Goal: Task Accomplishment & Management: Use online tool/utility

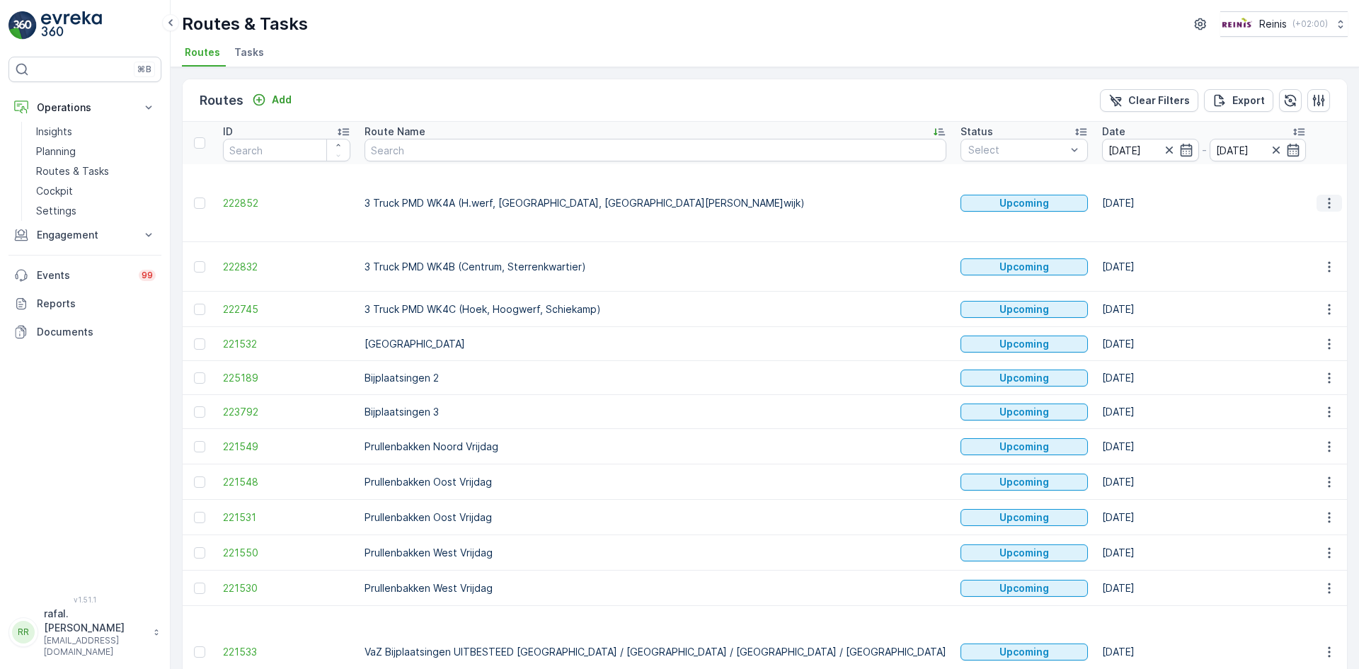
click at [1325, 196] on icon "button" at bounding box center [1329, 203] width 14 height 14
click at [1301, 292] on span "Change Assignee" at bounding box center [1296, 289] width 83 height 14
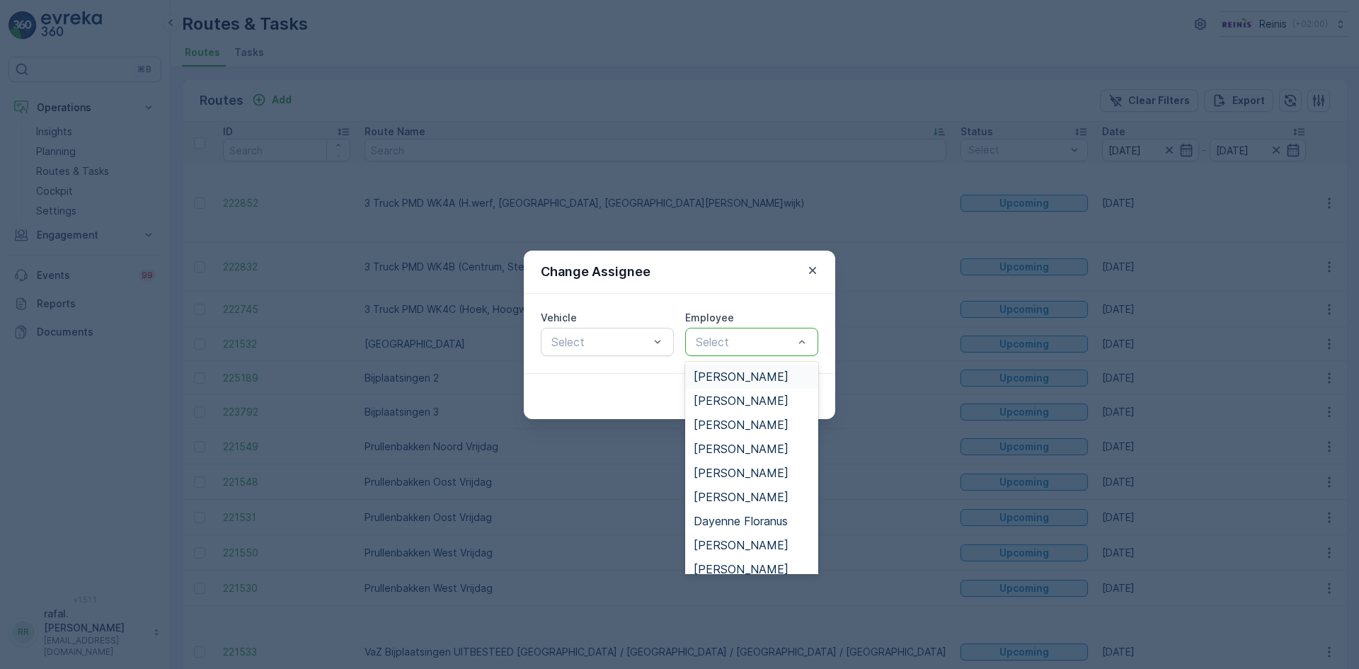
click at [726, 370] on span "[PERSON_NAME]" at bounding box center [740, 376] width 95 height 13
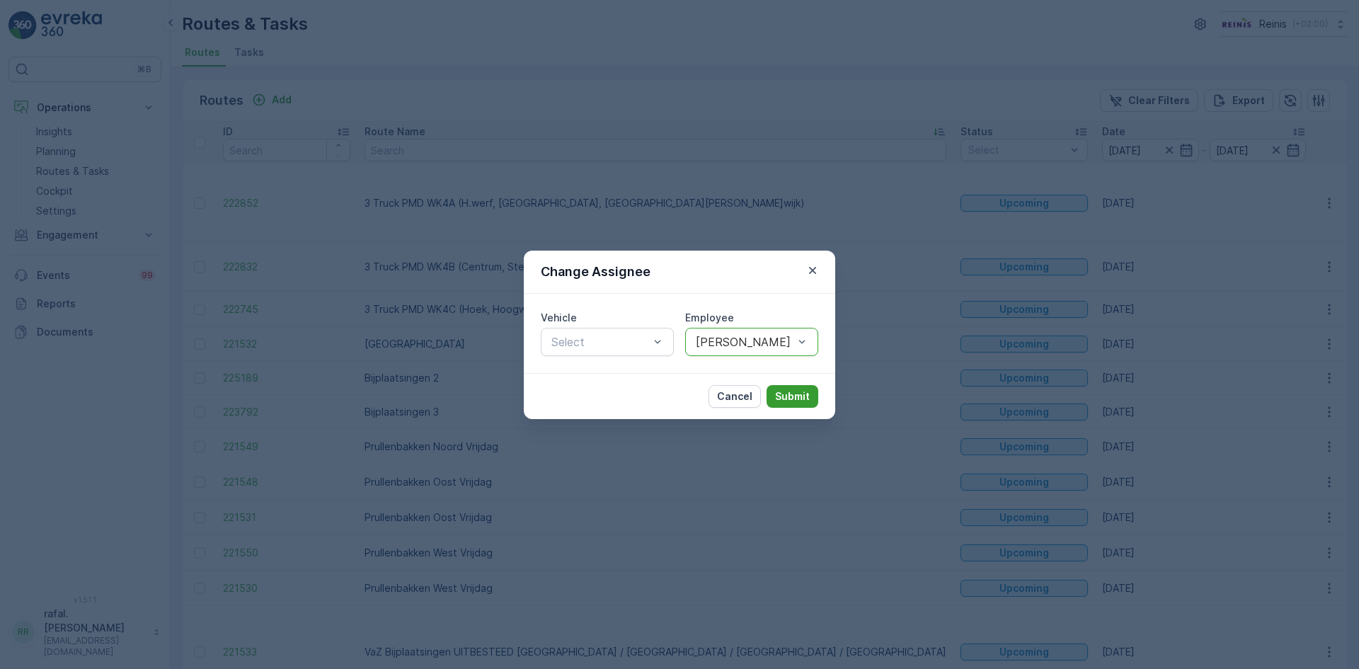
click at [785, 393] on p "Submit" at bounding box center [792, 396] width 35 height 14
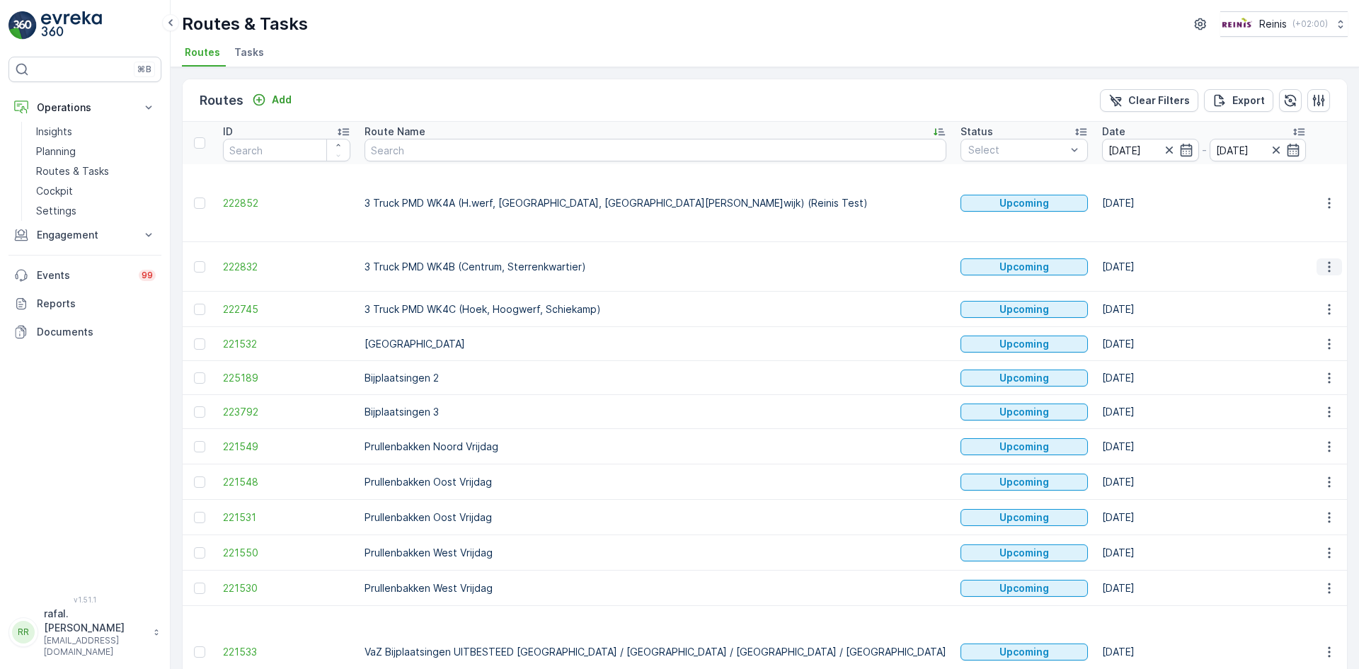
click at [1327, 261] on icon "button" at bounding box center [1328, 266] width 2 height 11
click at [1327, 333] on span "Change Assignee" at bounding box center [1296, 339] width 83 height 14
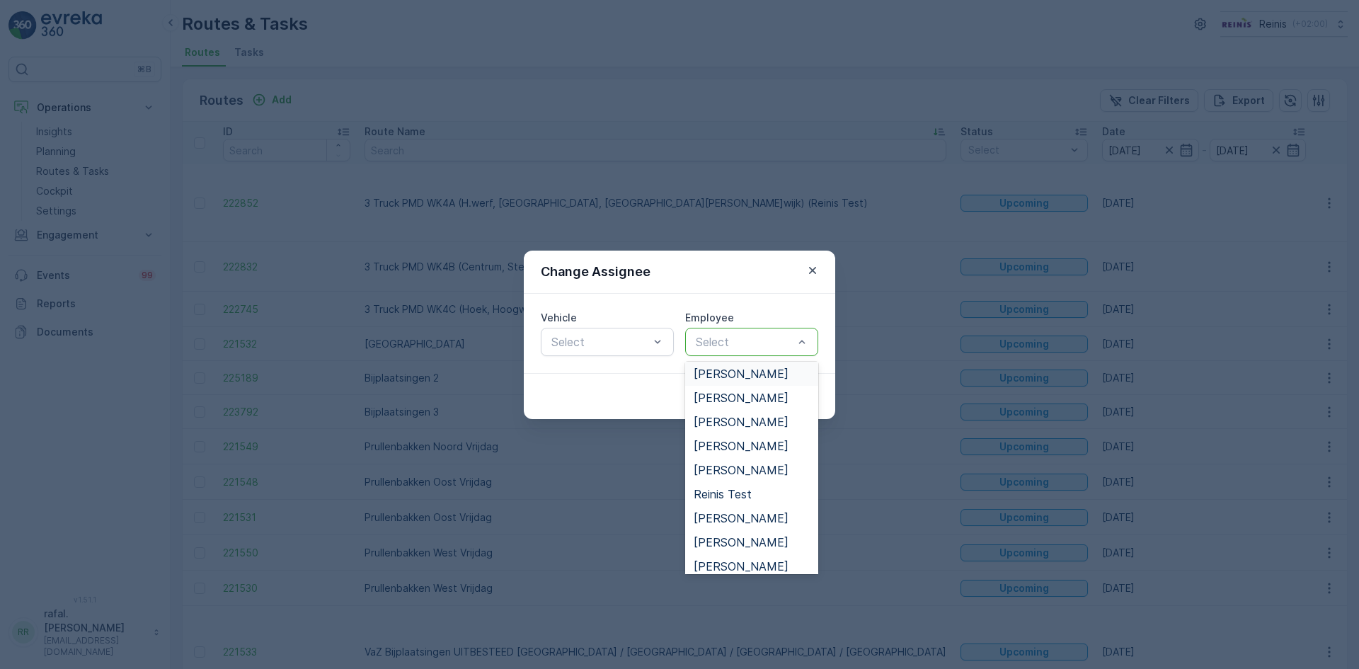
scroll to position [552, 0]
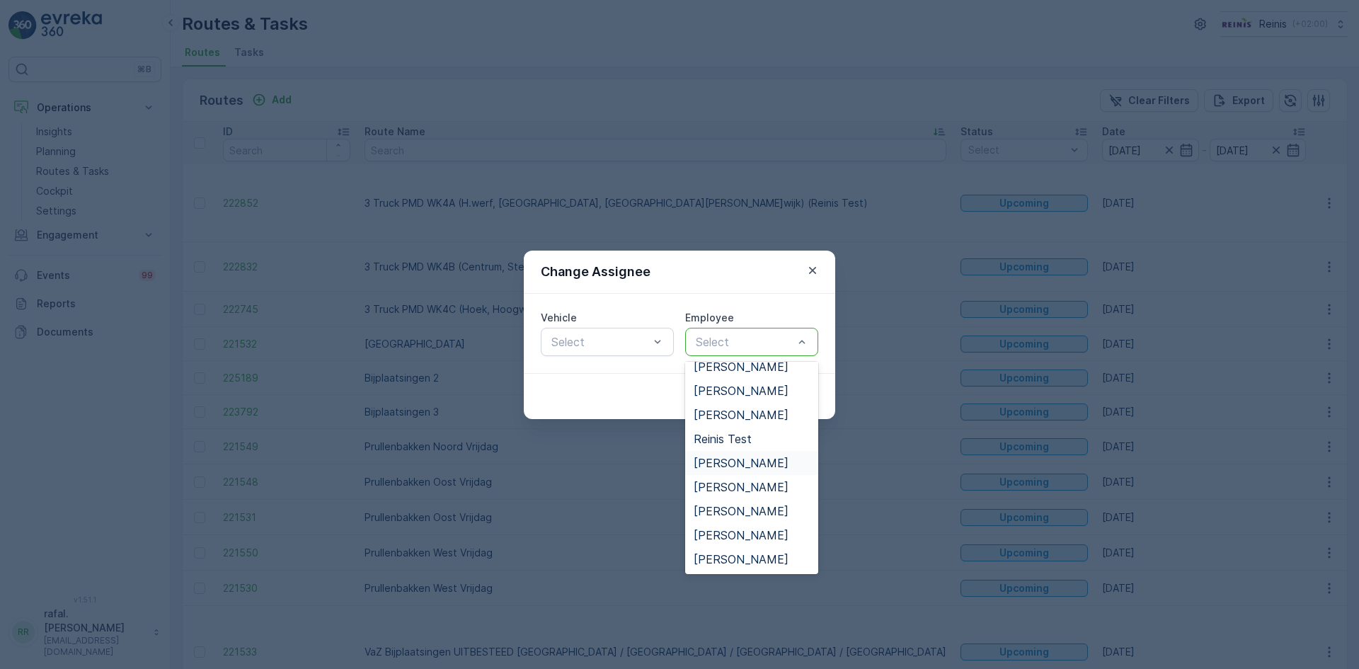
click at [758, 456] on span "[PERSON_NAME]" at bounding box center [740, 462] width 95 height 13
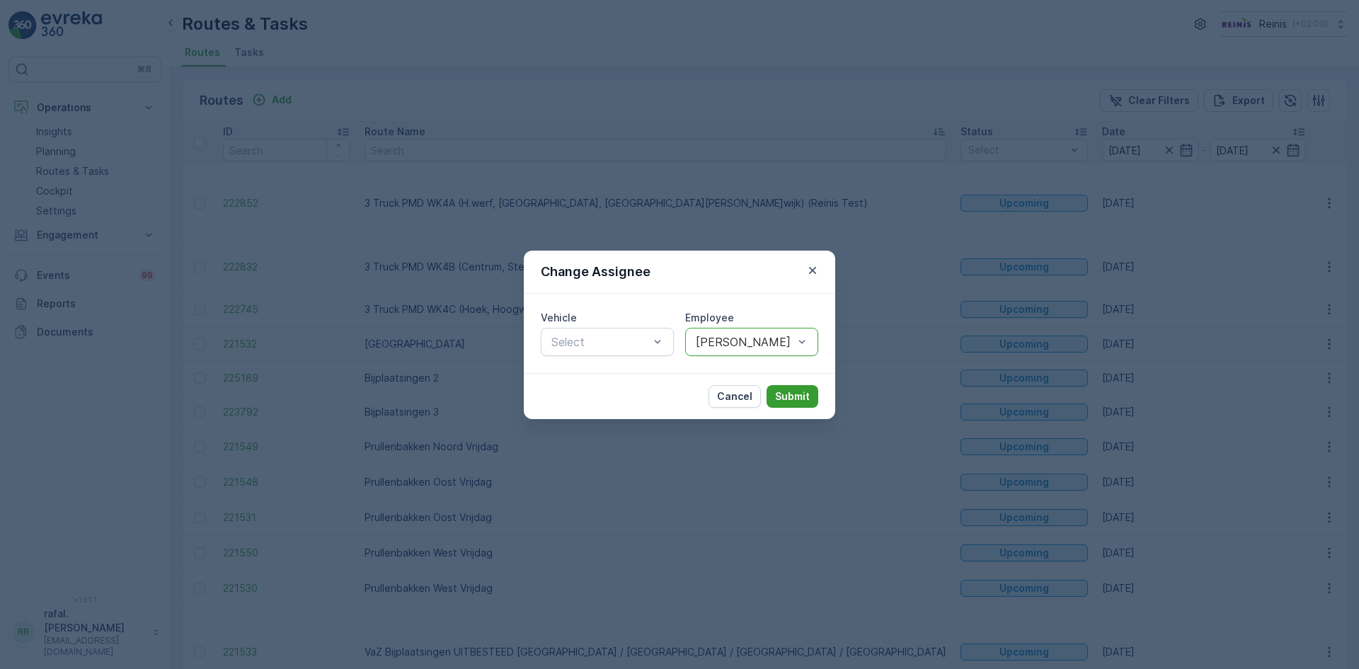
click at [788, 385] on button "Submit" at bounding box center [792, 396] width 52 height 23
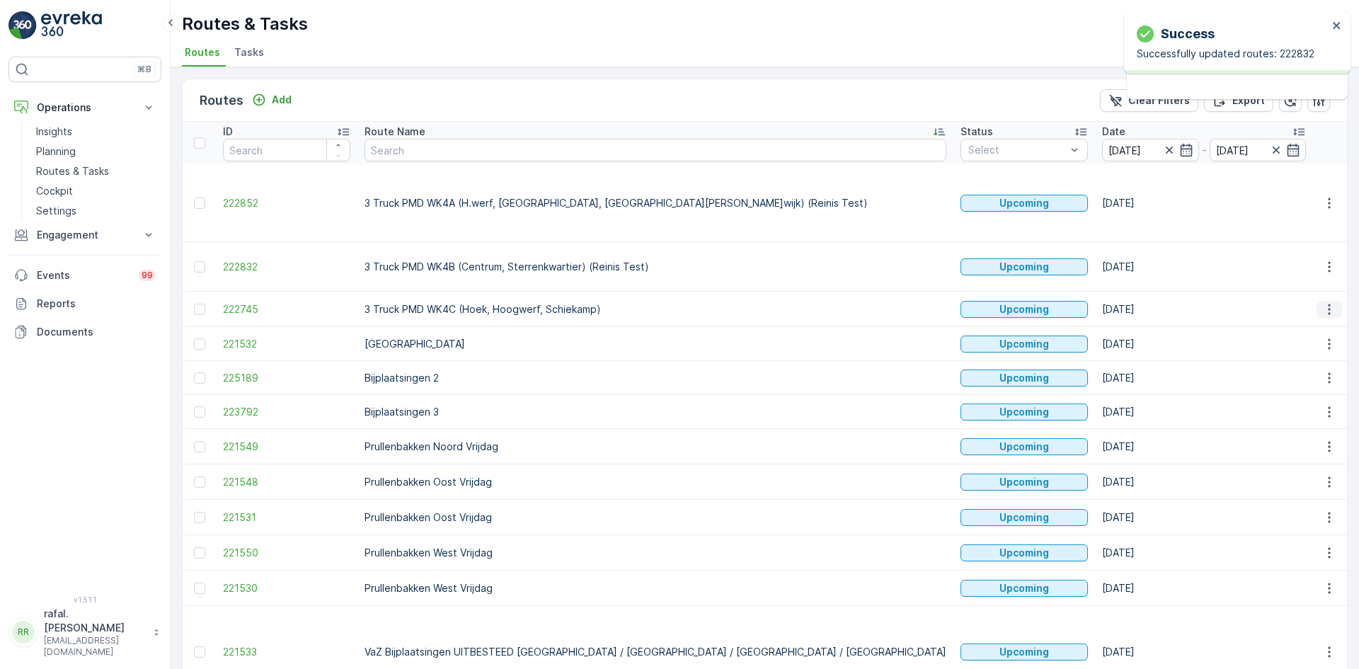
click at [1328, 302] on icon "button" at bounding box center [1329, 309] width 14 height 14
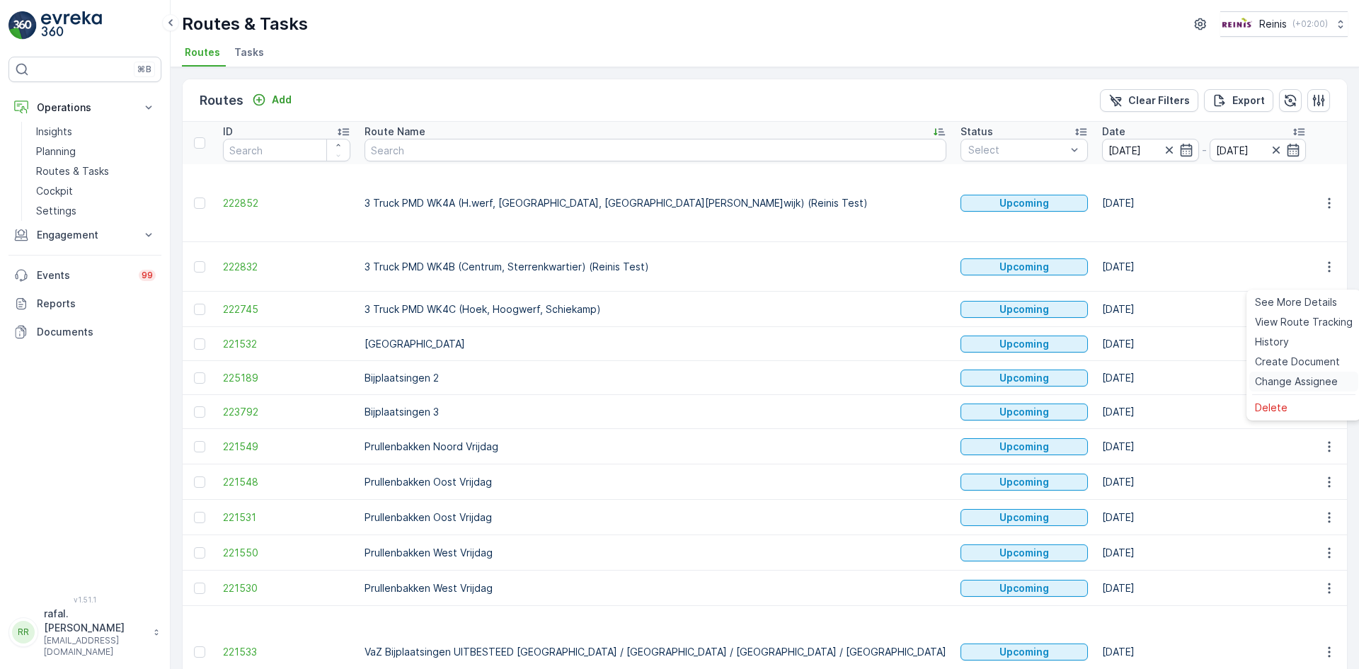
click at [1321, 379] on span "Change Assignee" at bounding box center [1296, 381] width 83 height 14
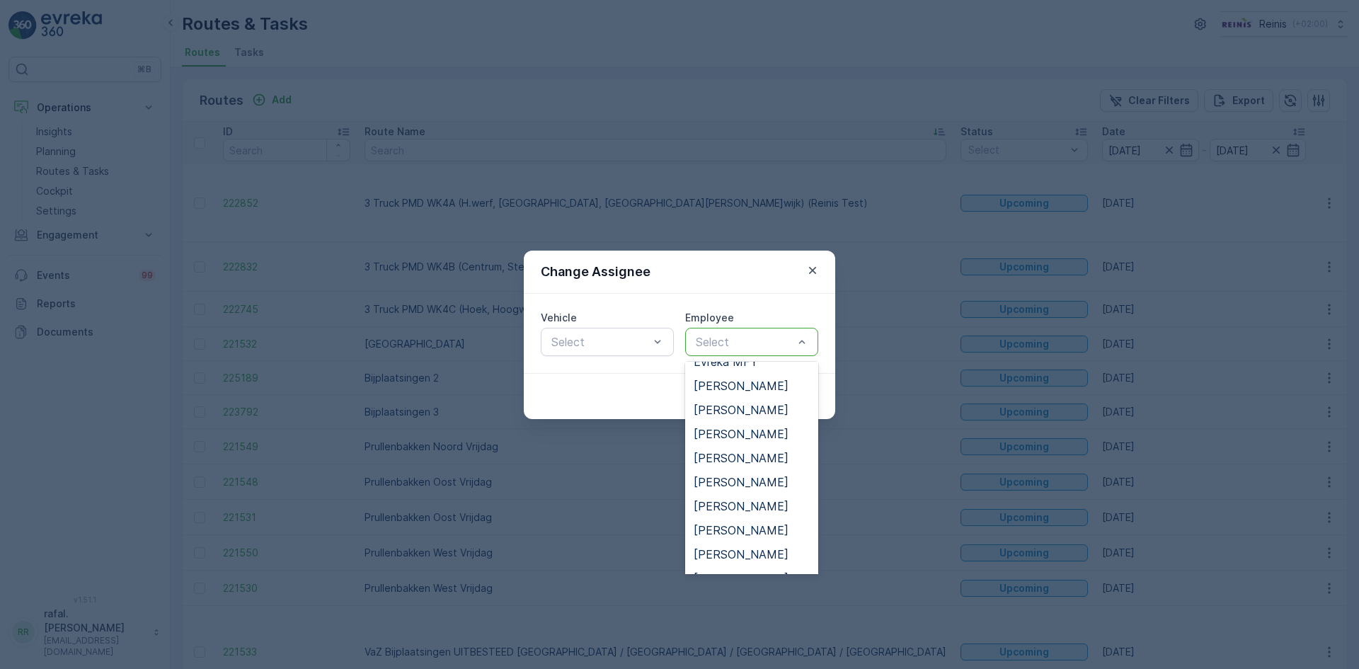
scroll to position [283, 0]
click at [765, 549] on span "[PERSON_NAME]" at bounding box center [740, 550] width 95 height 13
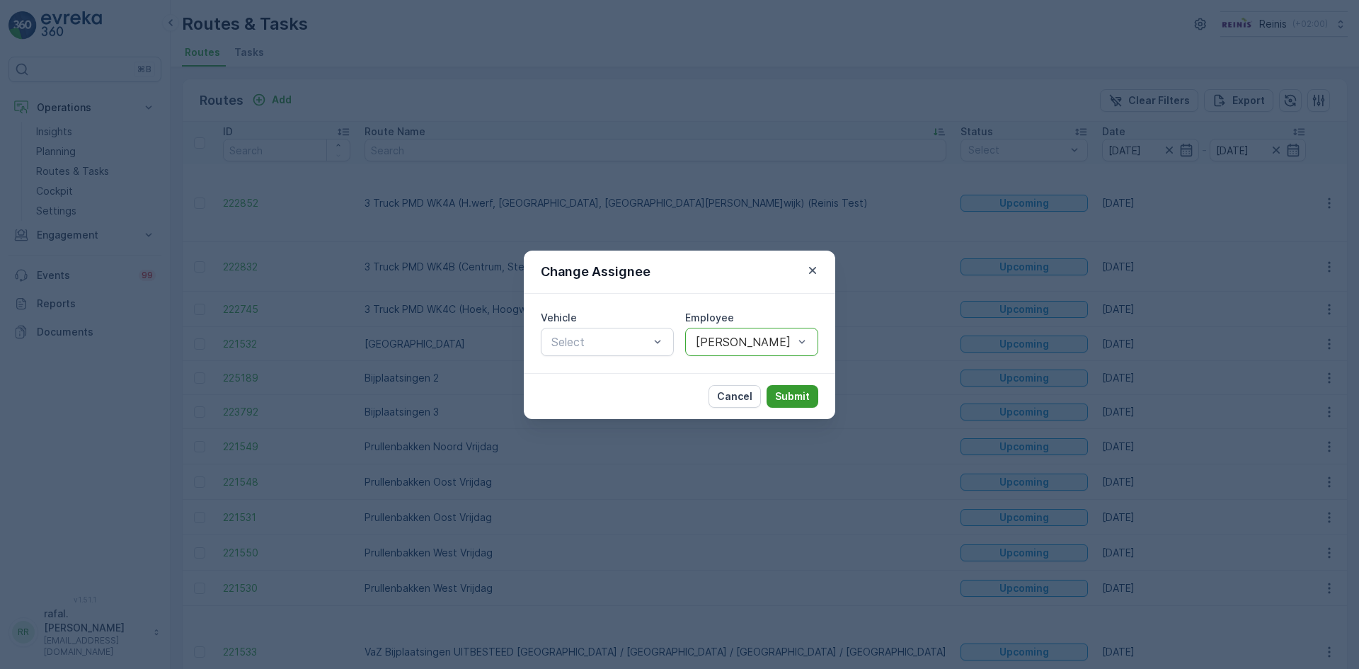
click at [802, 389] on p "Submit" at bounding box center [792, 396] width 35 height 14
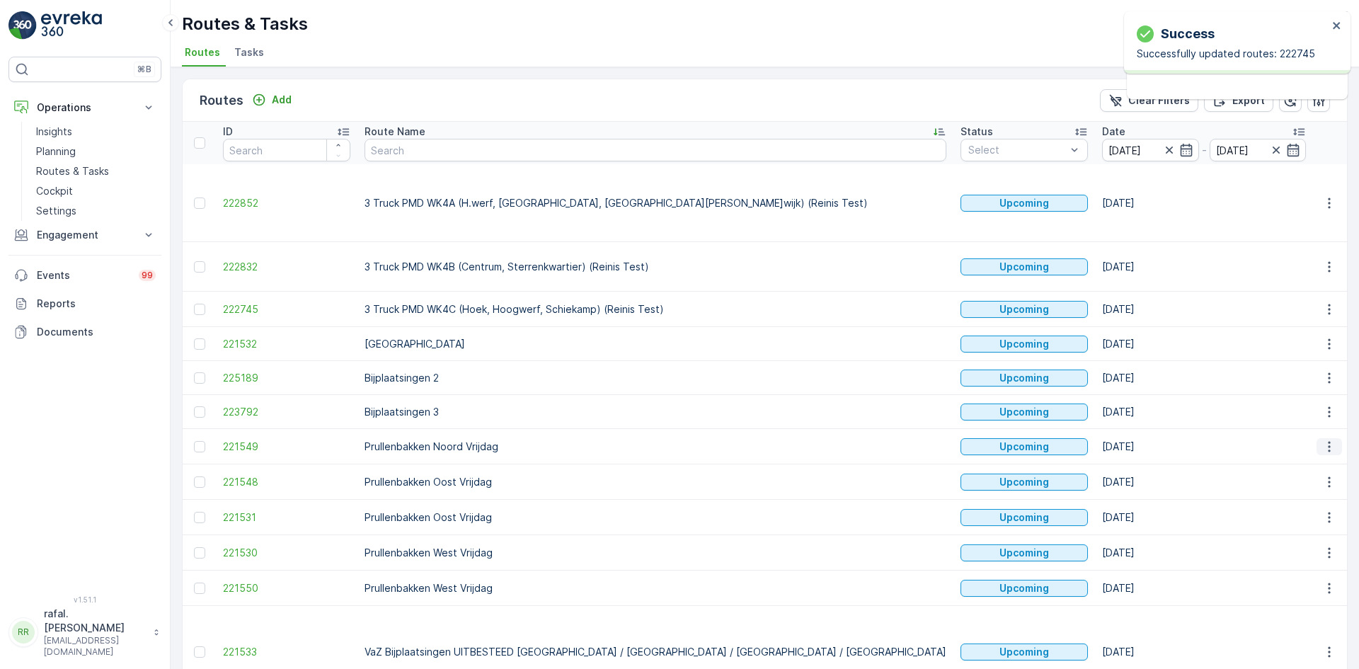
click at [1329, 439] on icon "button" at bounding box center [1329, 446] width 14 height 14
click at [1323, 516] on span "Change Assignee" at bounding box center [1296, 519] width 83 height 14
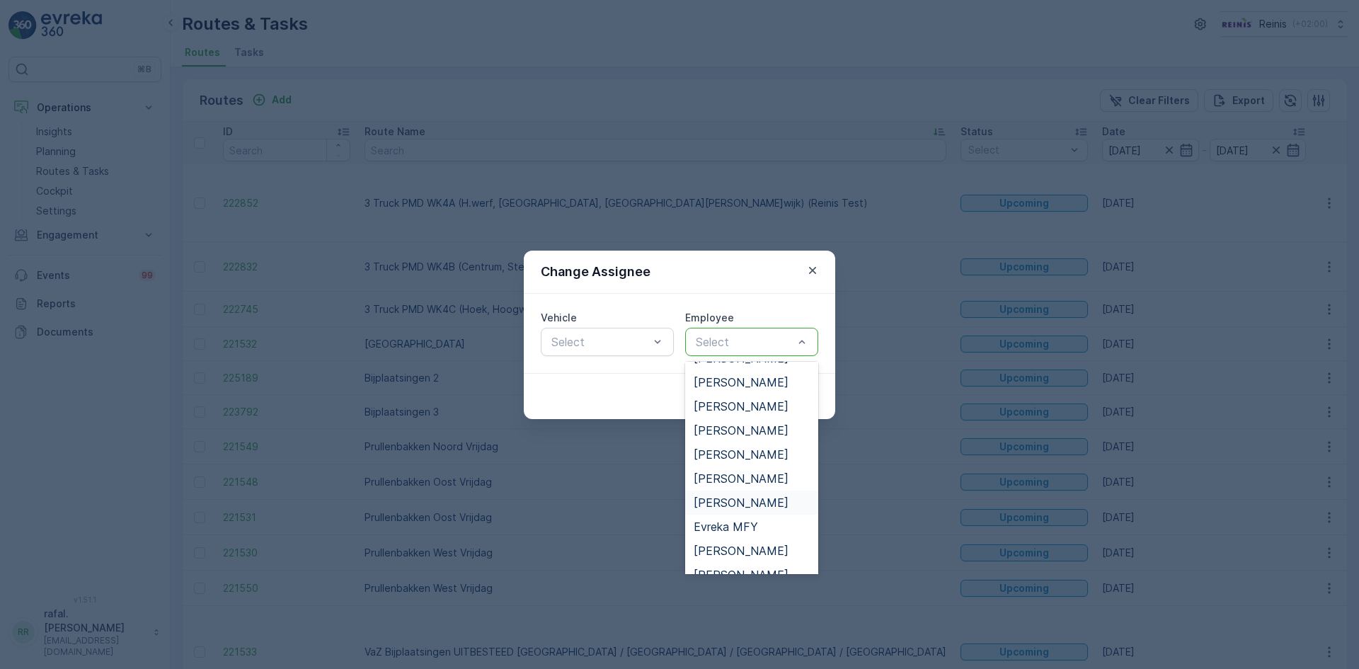
scroll to position [354, 0]
click at [732, 528] on span "[PERSON_NAME]" at bounding box center [740, 527] width 95 height 13
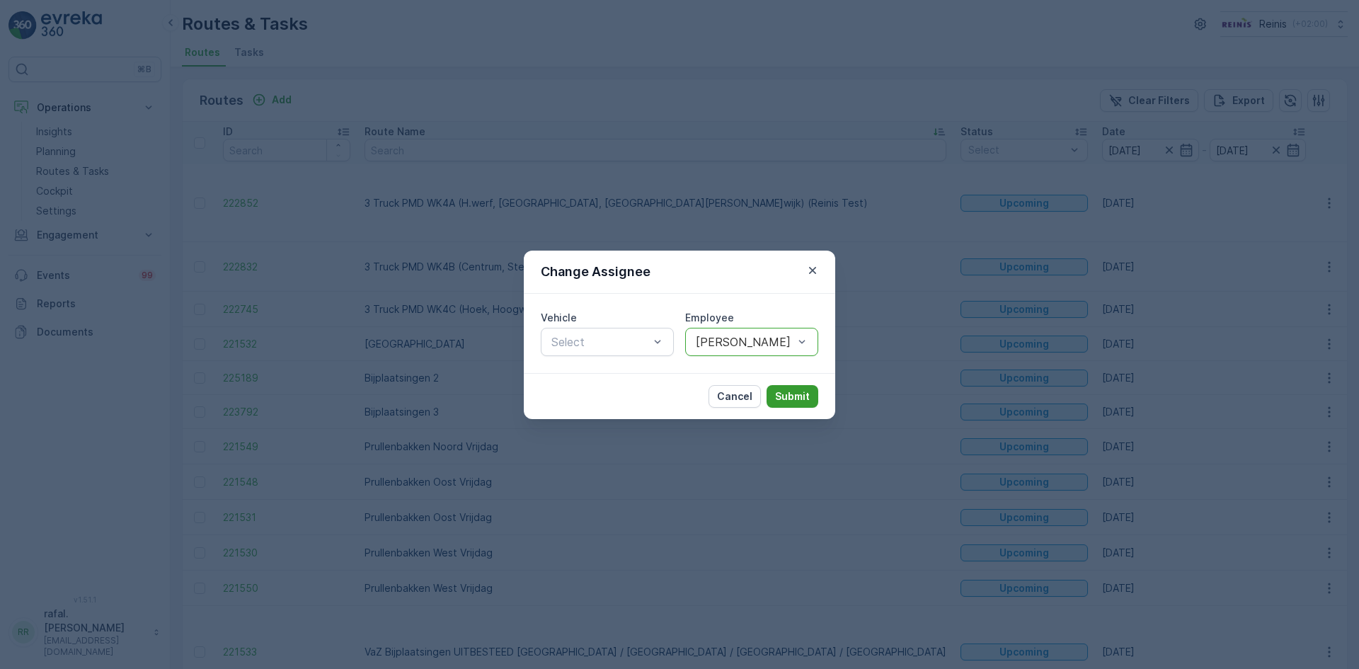
click at [789, 389] on p "Submit" at bounding box center [792, 396] width 35 height 14
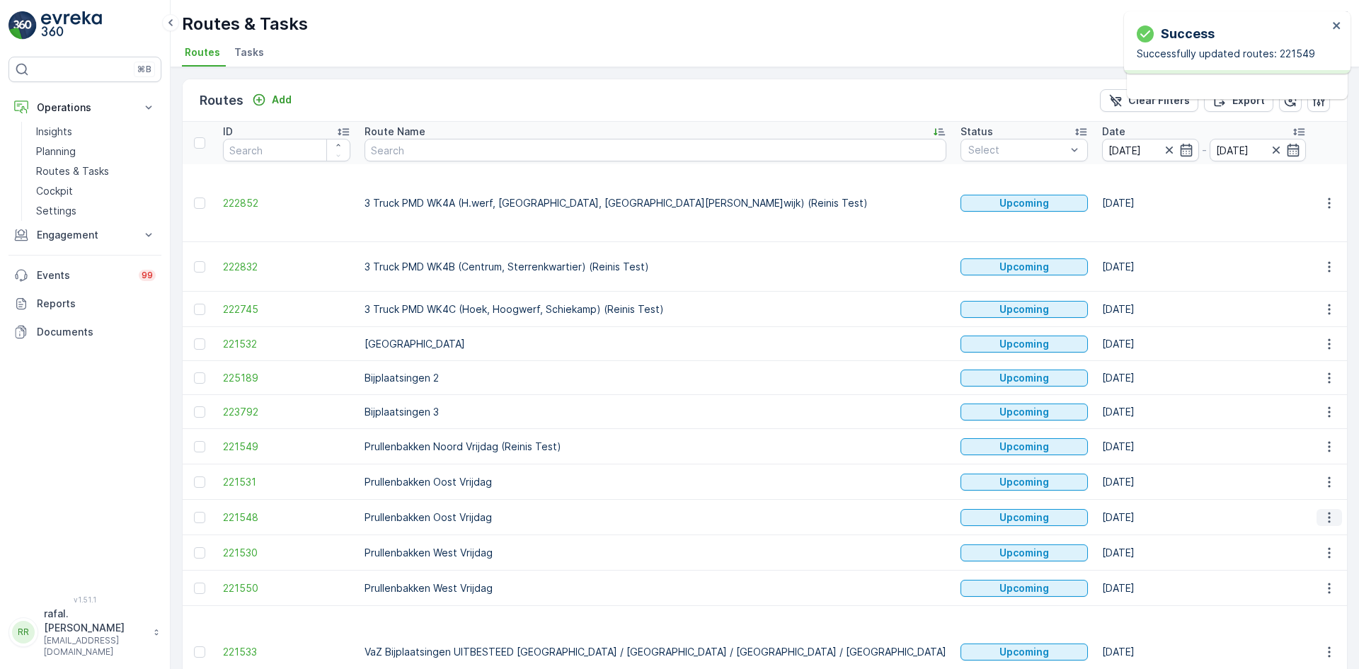
click at [1327, 512] on icon "button" at bounding box center [1328, 517] width 2 height 11
click at [1312, 589] on span "Change Assignee" at bounding box center [1296, 589] width 83 height 14
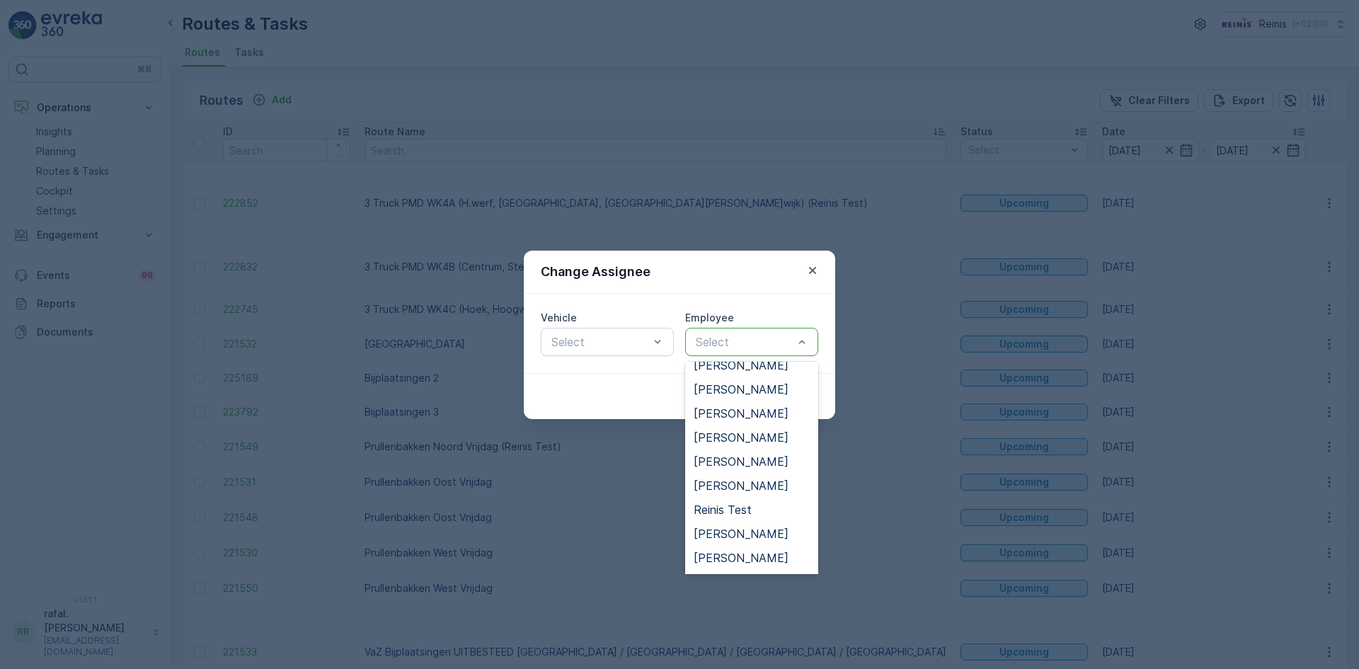
scroll to position [778, 0]
click at [752, 413] on span "[PERSON_NAME]" at bounding box center [740, 416] width 95 height 13
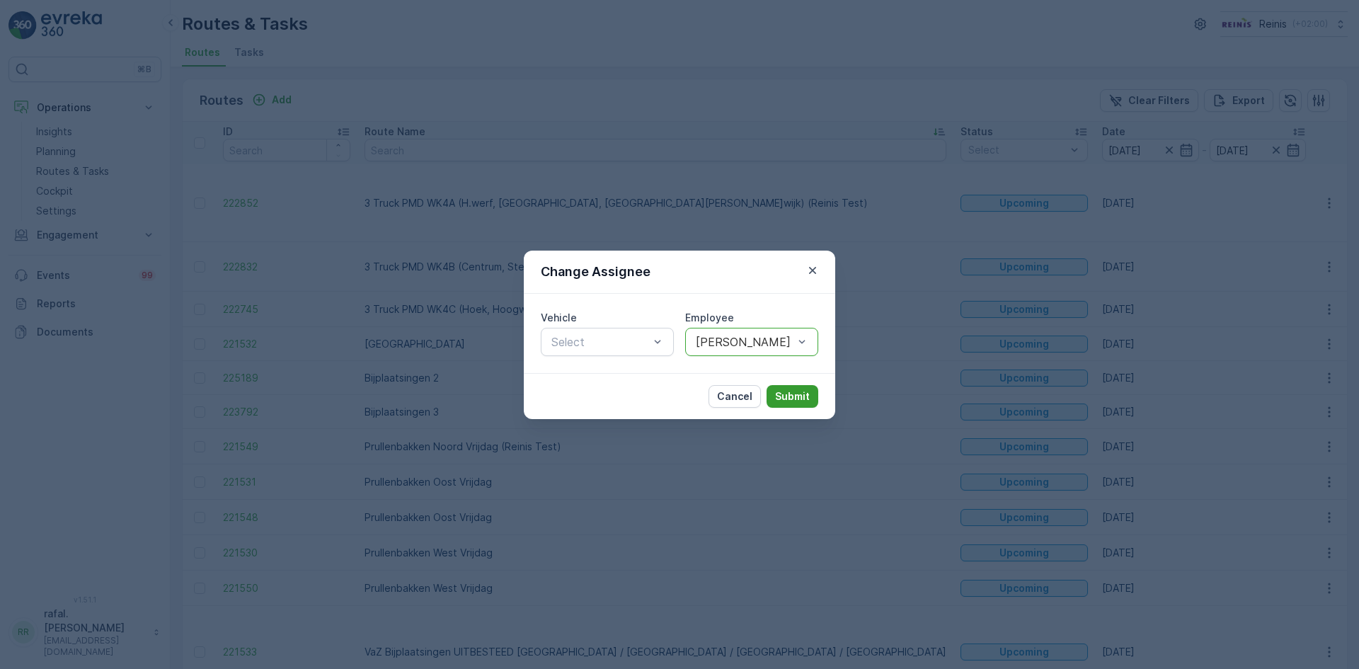
click at [779, 392] on p "Submit" at bounding box center [792, 396] width 35 height 14
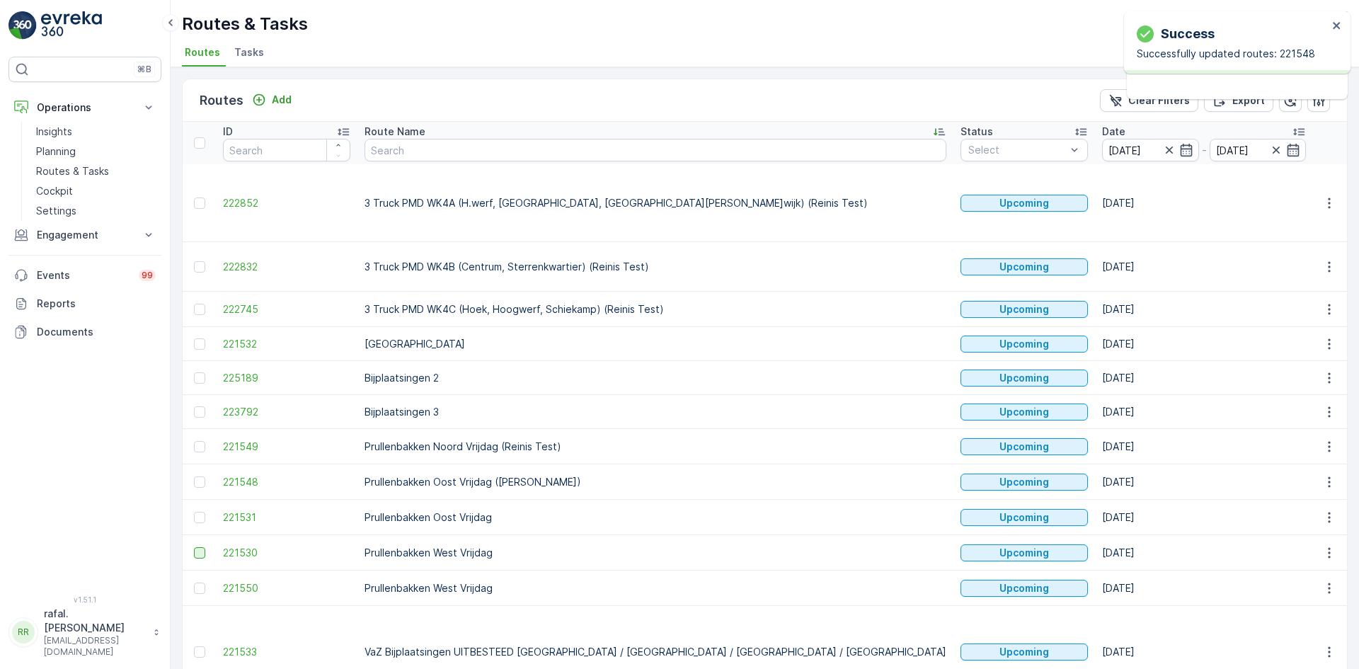
drag, startPoint x: 197, startPoint y: 488, endPoint x: 200, endPoint y: 524, distance: 36.2
click at [197, 512] on div at bounding box center [199, 517] width 11 height 11
click at [194, 512] on input "checkbox" at bounding box center [194, 512] width 0 height 0
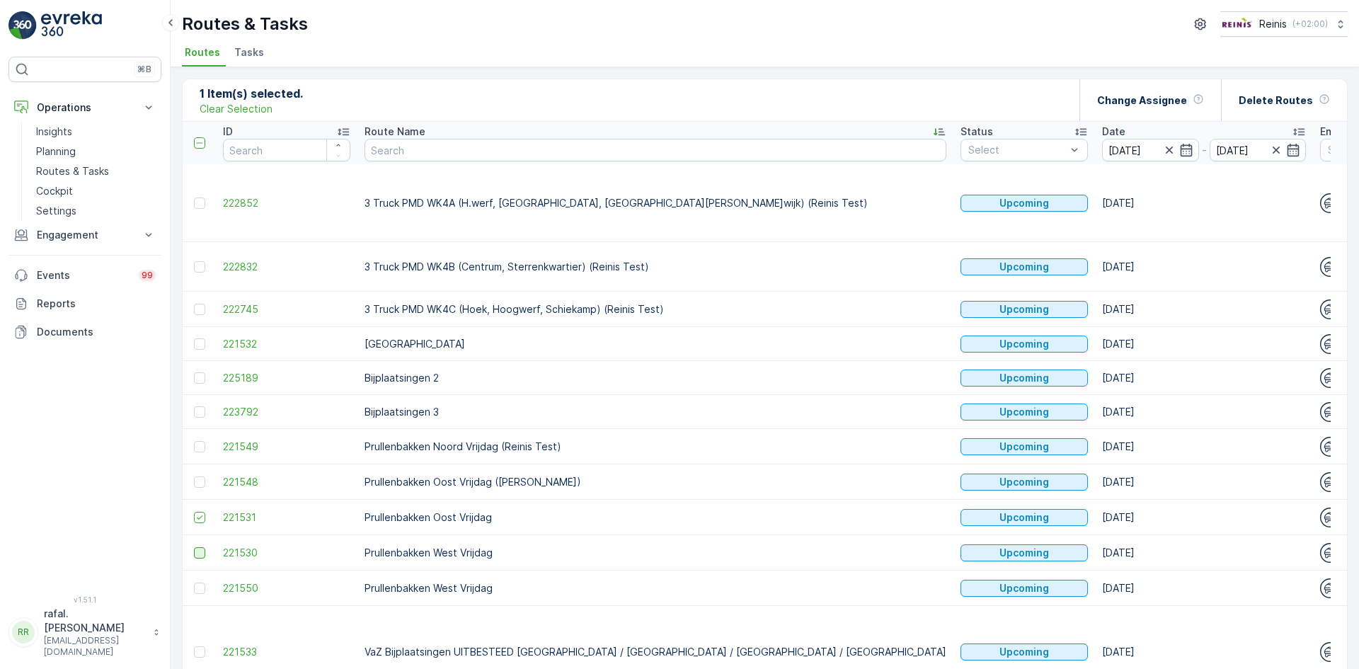
click at [200, 547] on div at bounding box center [199, 552] width 11 height 11
click at [194, 547] on input "checkbox" at bounding box center [194, 547] width 0 height 0
click at [1286, 100] on p "Delete Routes" at bounding box center [1275, 100] width 74 height 14
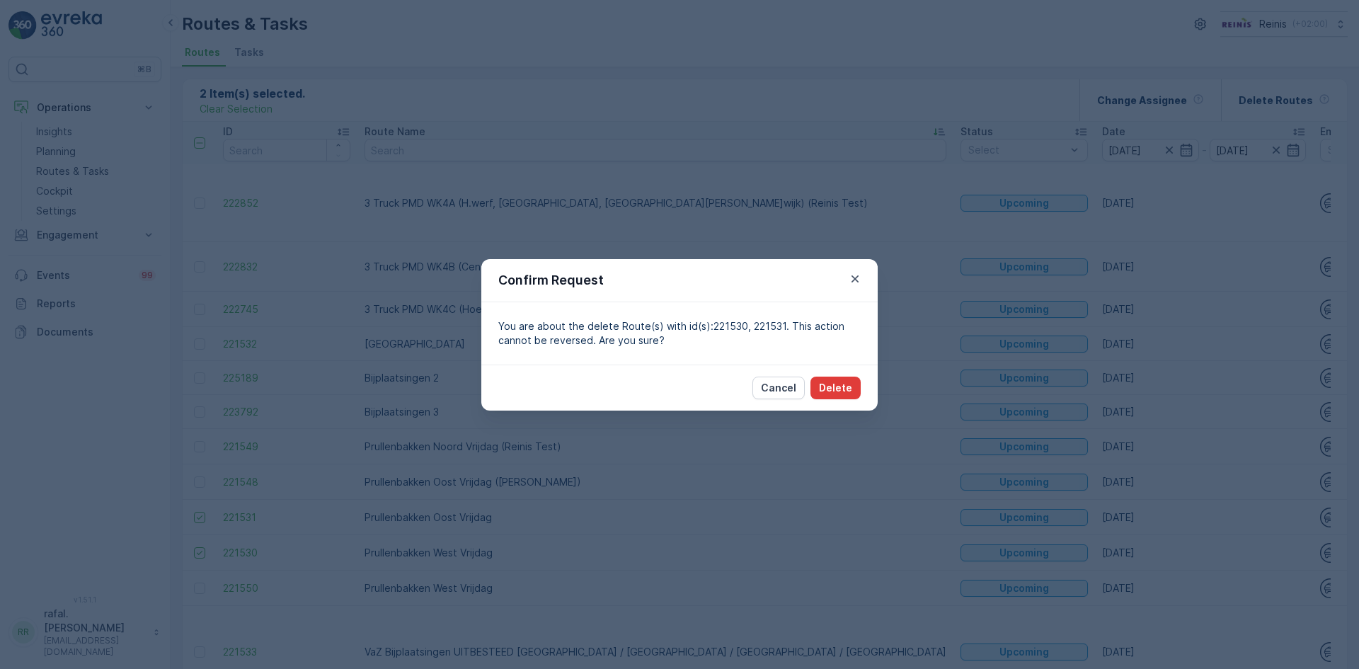
click at [835, 389] on p "Delete" at bounding box center [835, 388] width 33 height 14
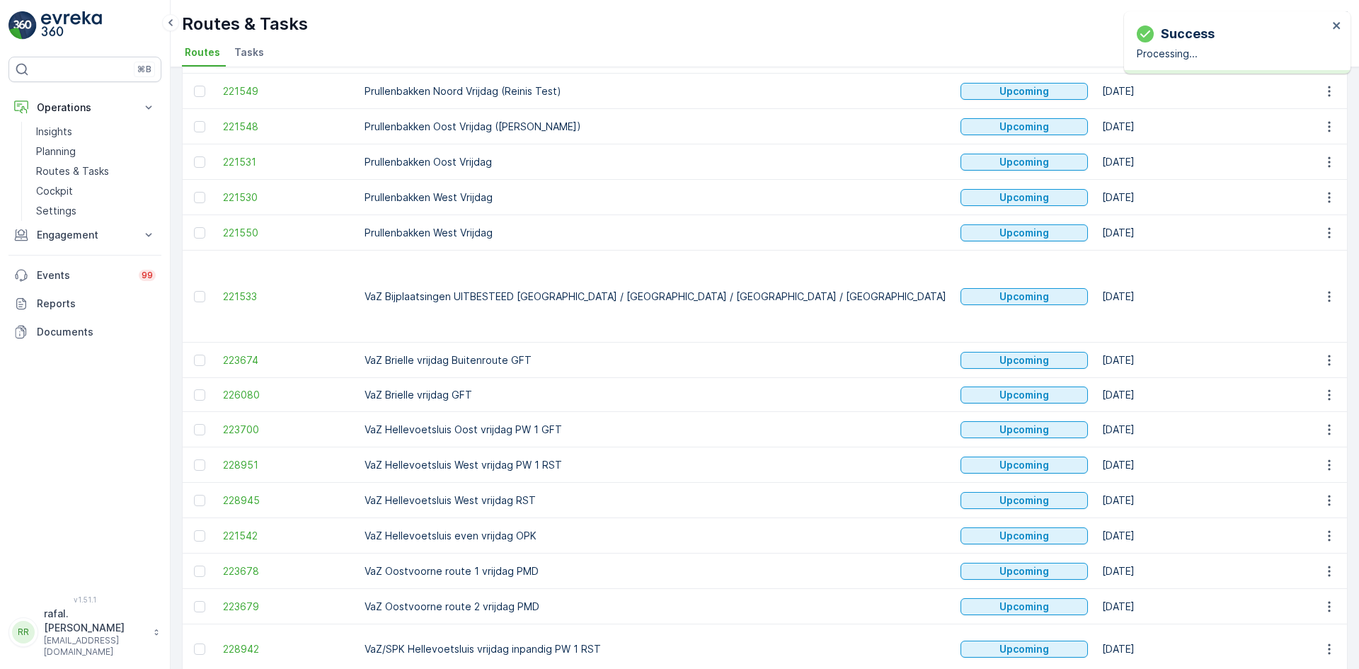
scroll to position [363, 0]
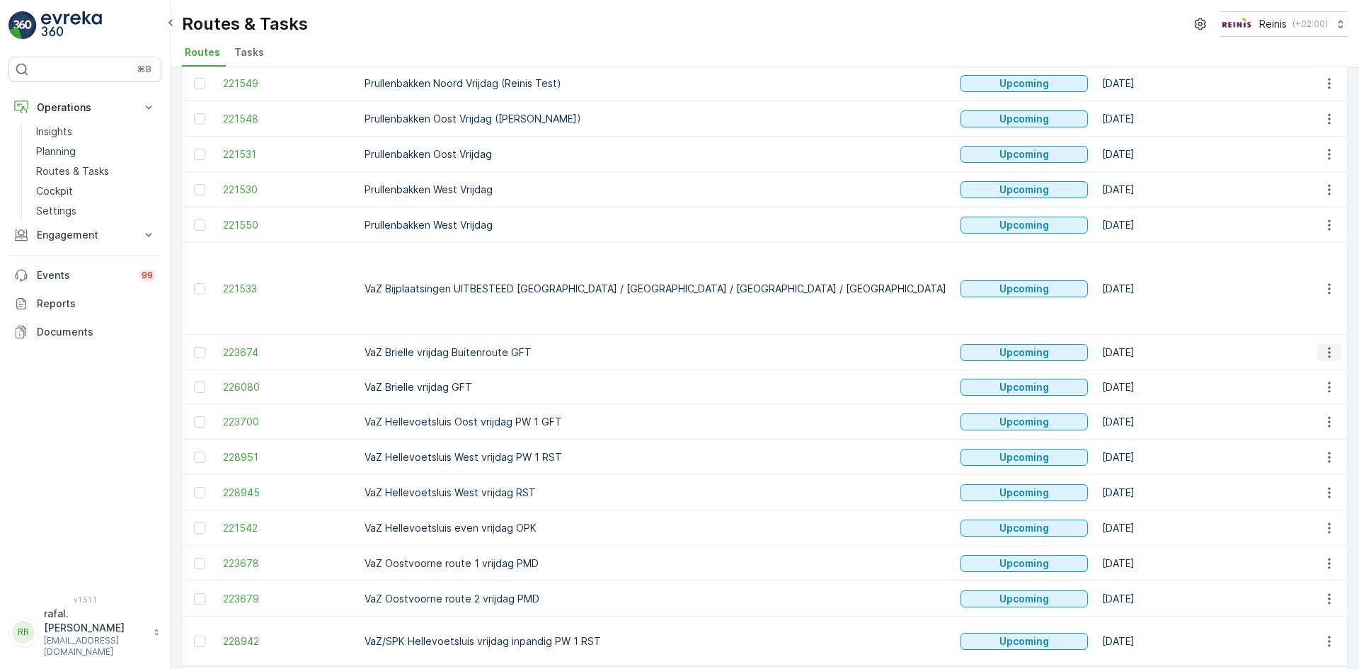
click at [1327, 347] on icon "button" at bounding box center [1328, 352] width 2 height 11
click at [1313, 396] on span "Change Assignee" at bounding box center [1296, 396] width 83 height 14
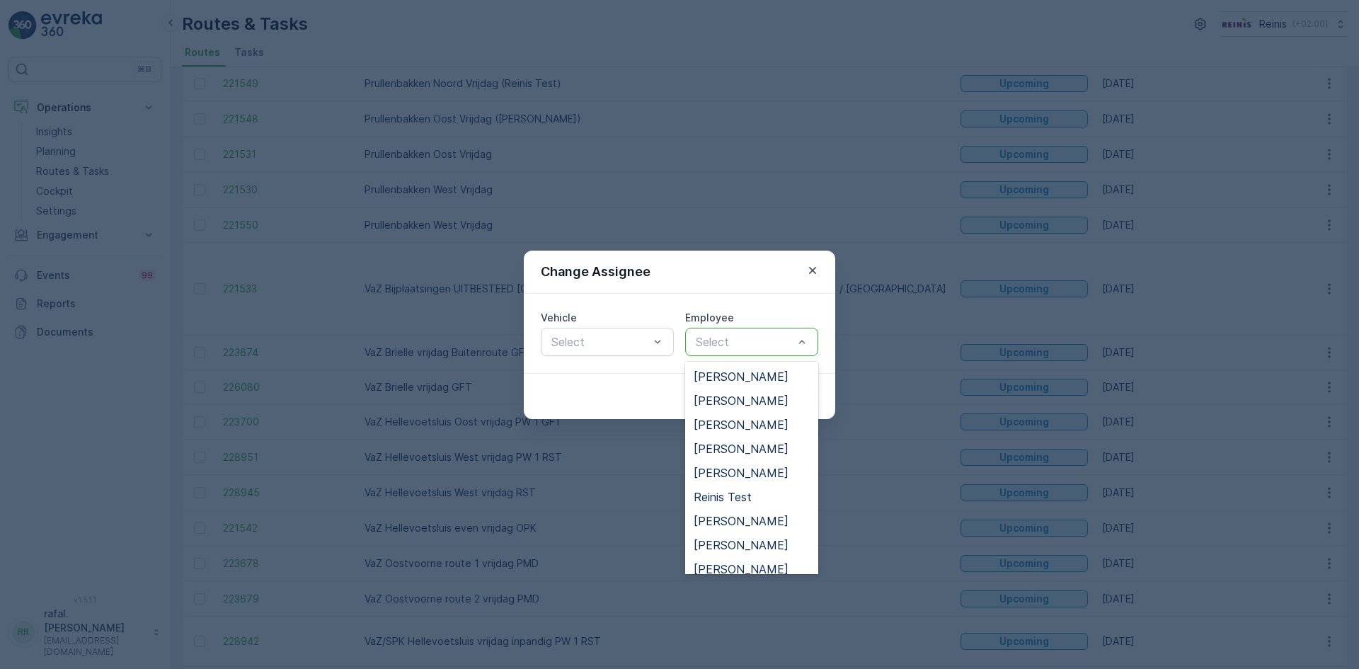
scroll to position [495, 0]
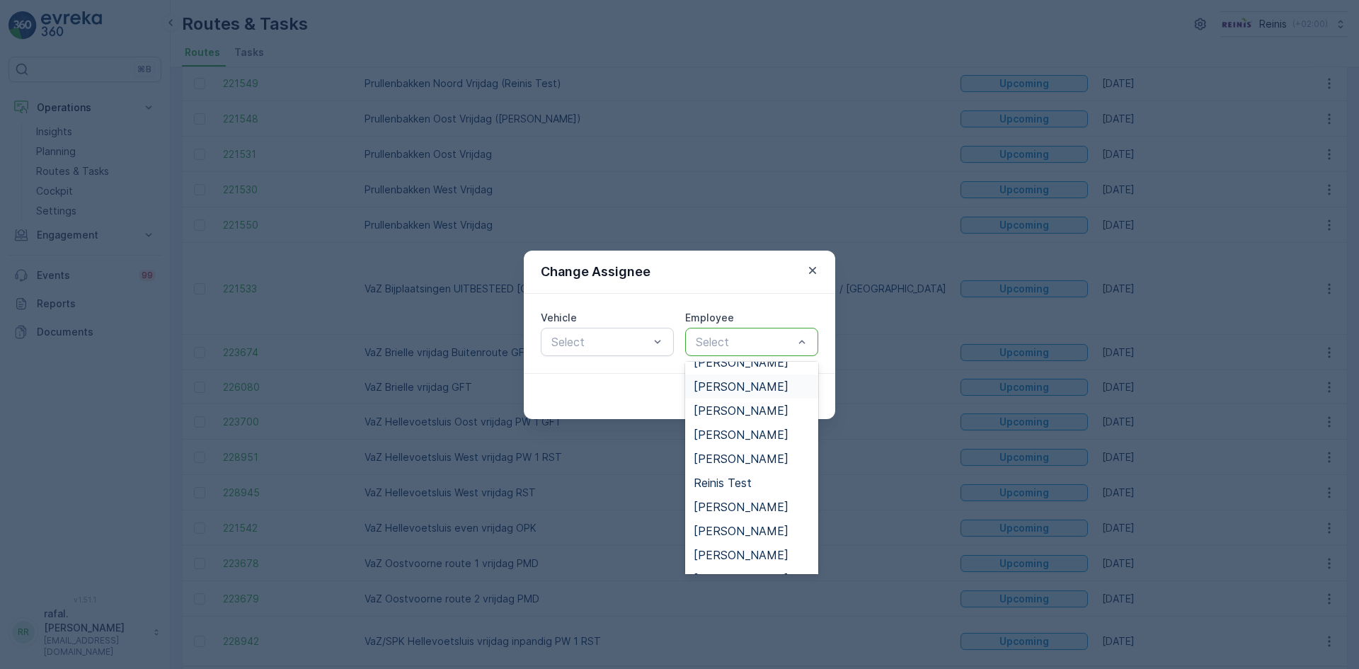
click at [755, 386] on span "[PERSON_NAME]" at bounding box center [740, 386] width 95 height 13
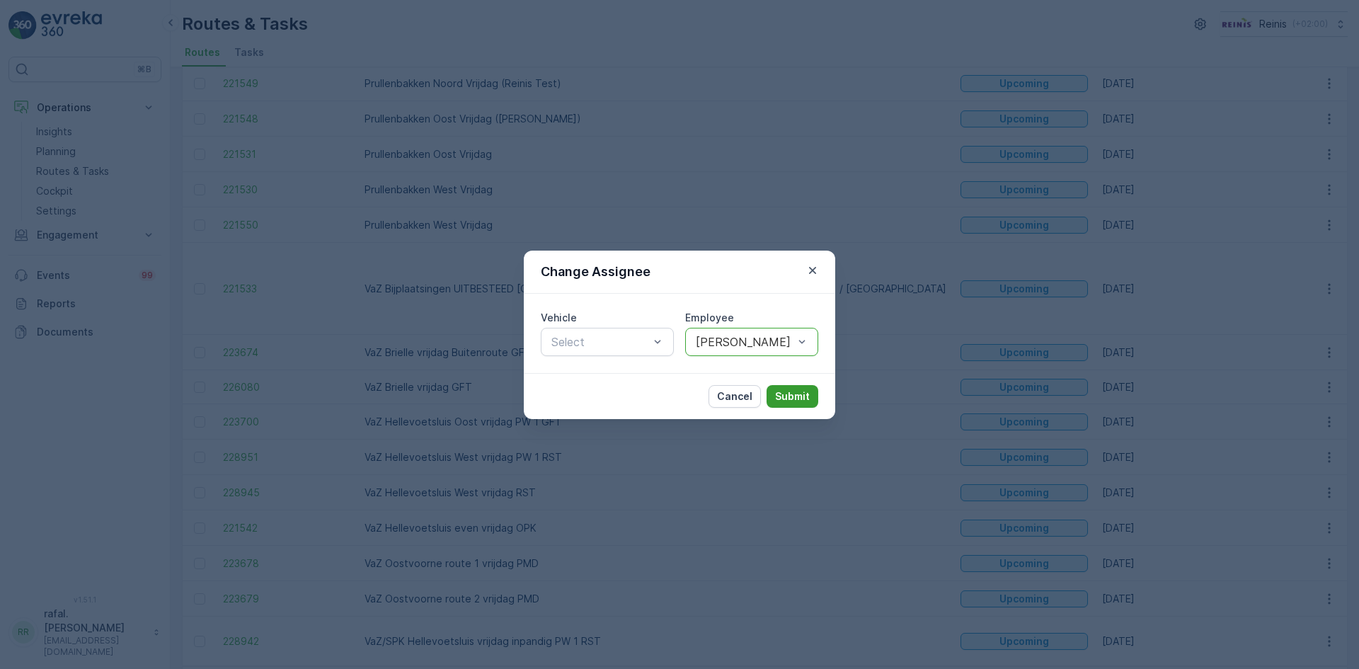
click at [790, 394] on p "Submit" at bounding box center [792, 396] width 35 height 14
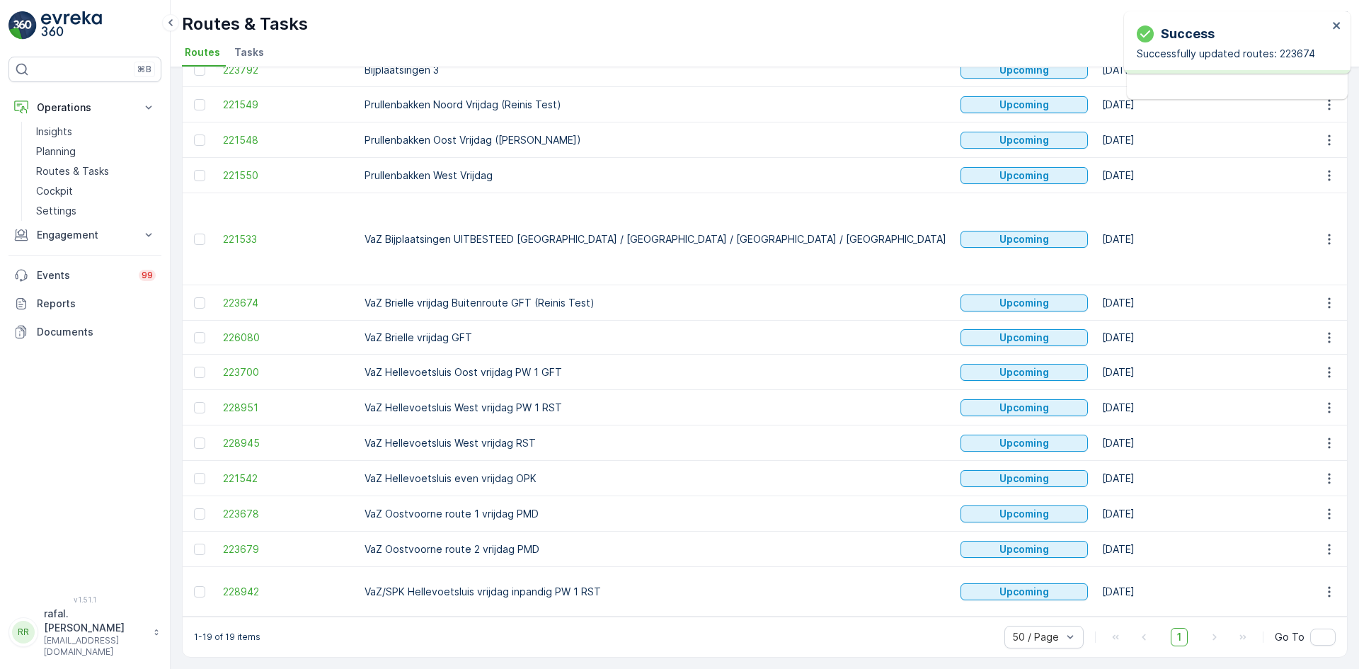
scroll to position [292, 0]
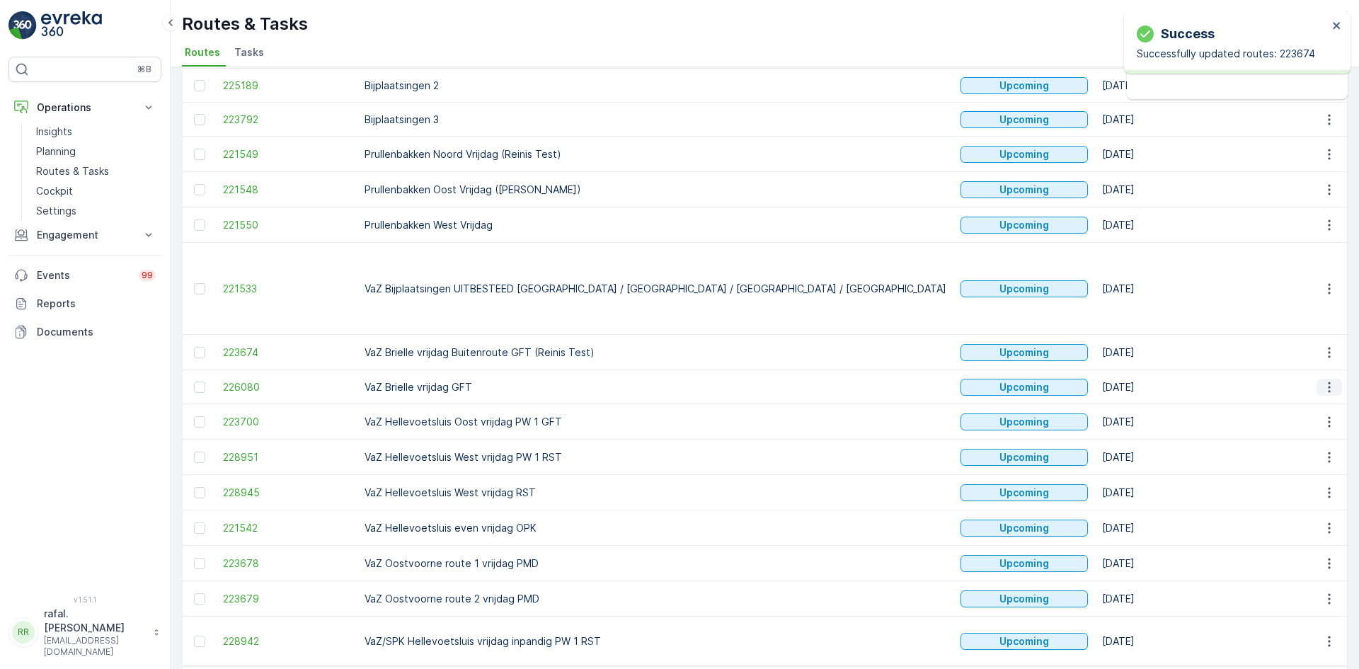
click at [1322, 380] on icon "button" at bounding box center [1329, 387] width 14 height 14
click at [1313, 427] on span "Change Assignee" at bounding box center [1296, 431] width 83 height 14
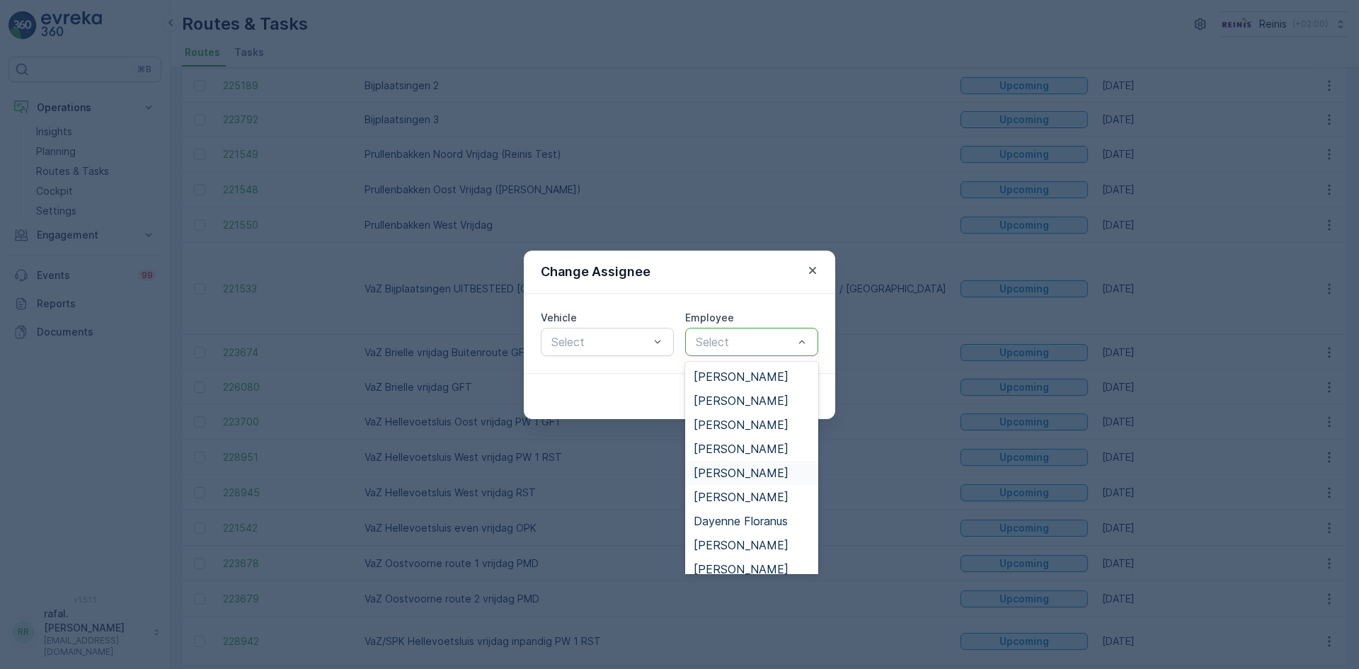
scroll to position [71, 0]
click at [753, 479] on div "[PERSON_NAME]" at bounding box center [751, 474] width 116 height 13
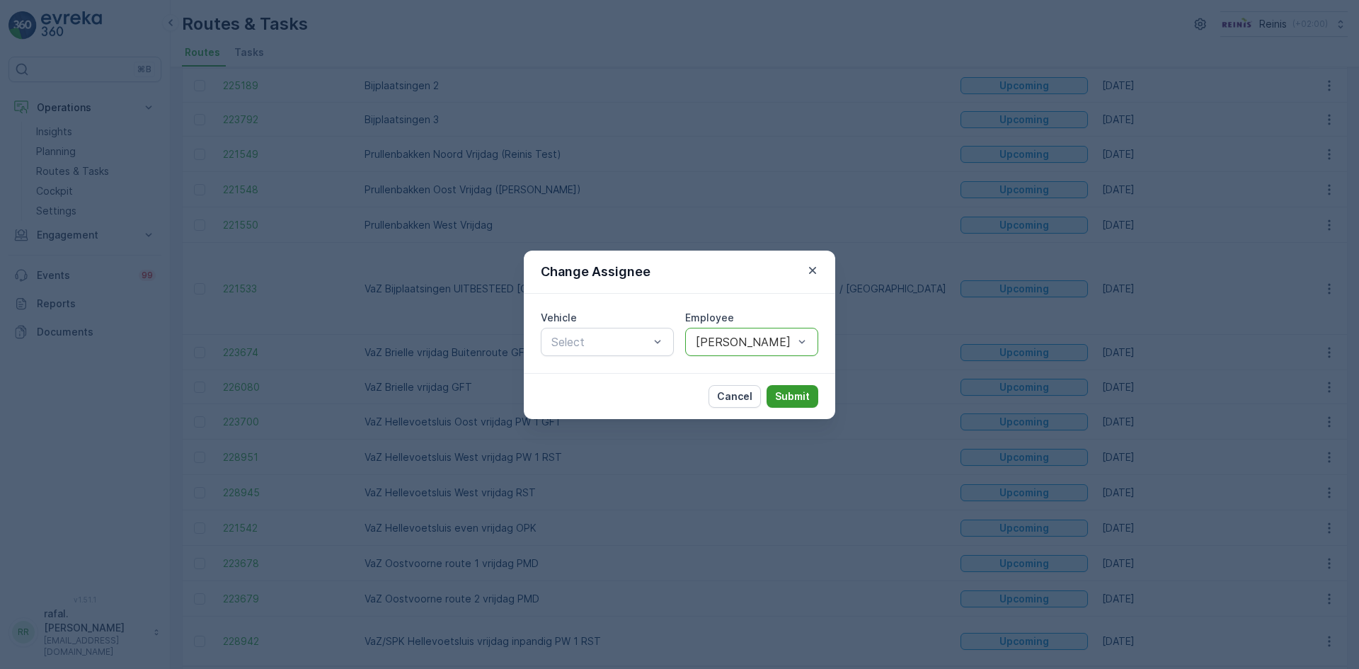
click at [802, 396] on p "Submit" at bounding box center [792, 396] width 35 height 14
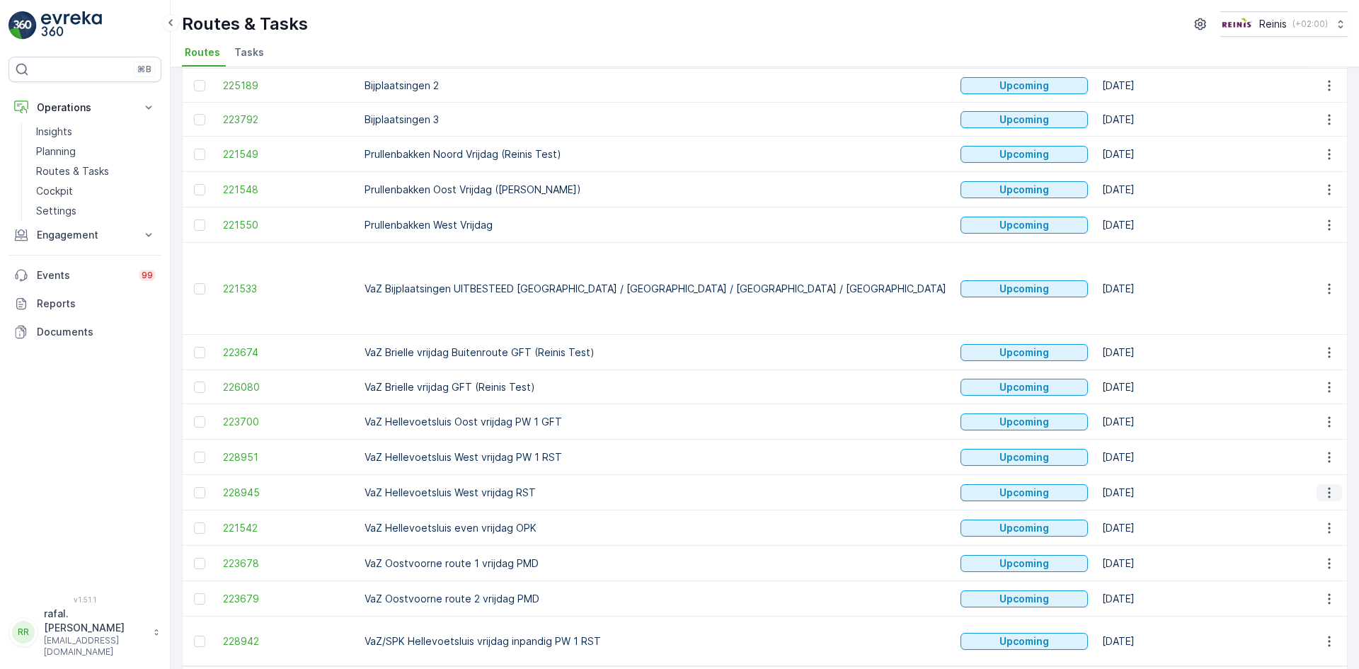
click at [1325, 485] on icon "button" at bounding box center [1329, 492] width 14 height 14
click at [1315, 535] on span "Change Assignee" at bounding box center [1296, 536] width 83 height 14
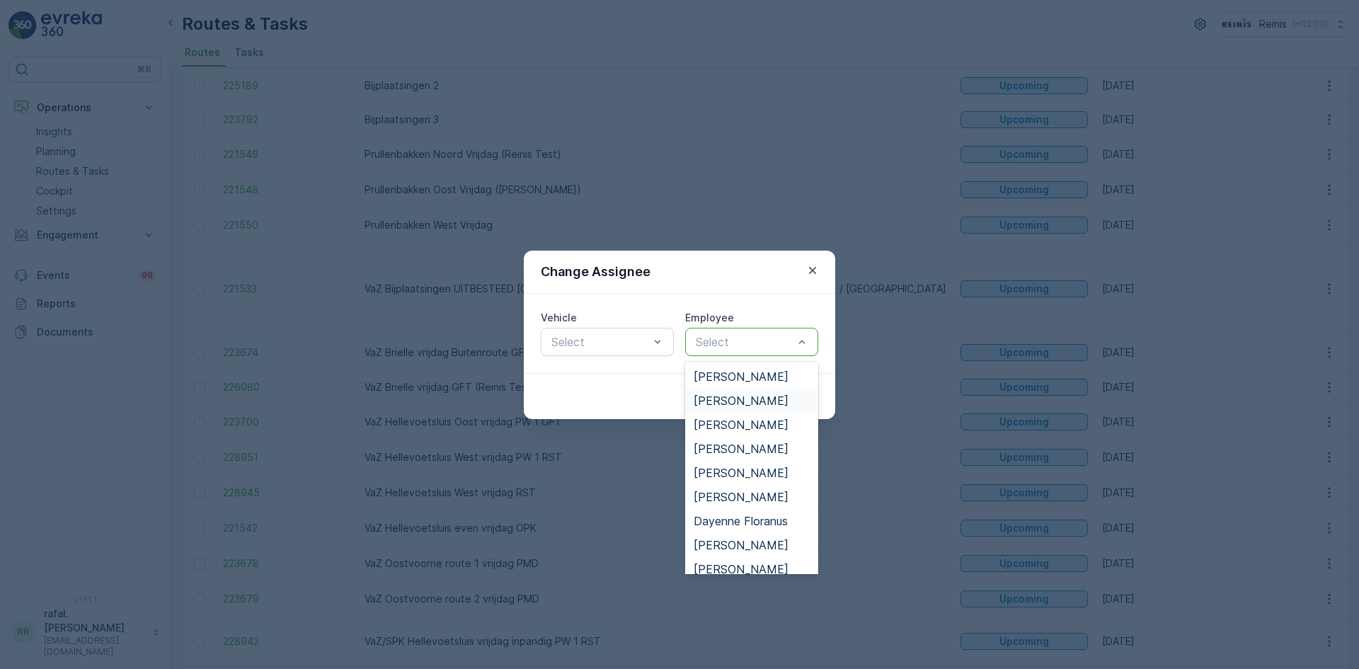
click at [736, 403] on span "[PERSON_NAME]" at bounding box center [740, 400] width 95 height 13
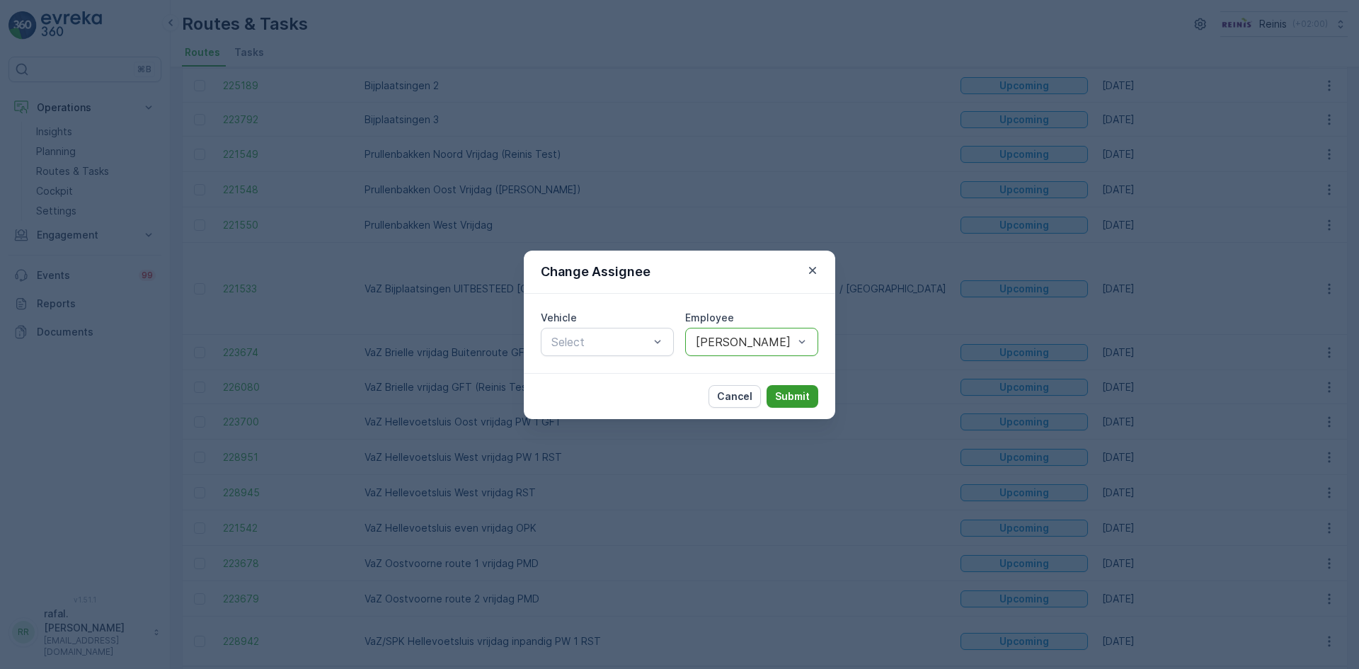
click at [780, 392] on p "Submit" at bounding box center [792, 396] width 35 height 14
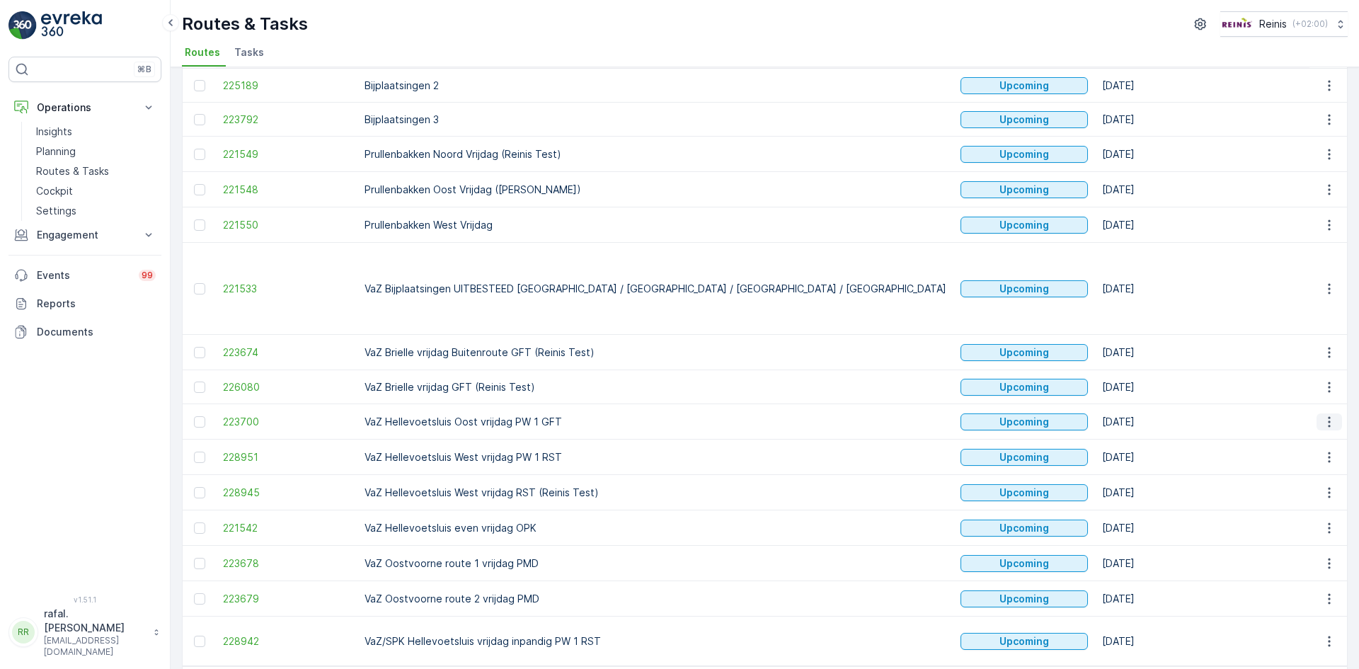
click at [1327, 416] on icon "button" at bounding box center [1328, 421] width 2 height 11
click at [1310, 461] on span "Change Assignee" at bounding box center [1296, 466] width 83 height 14
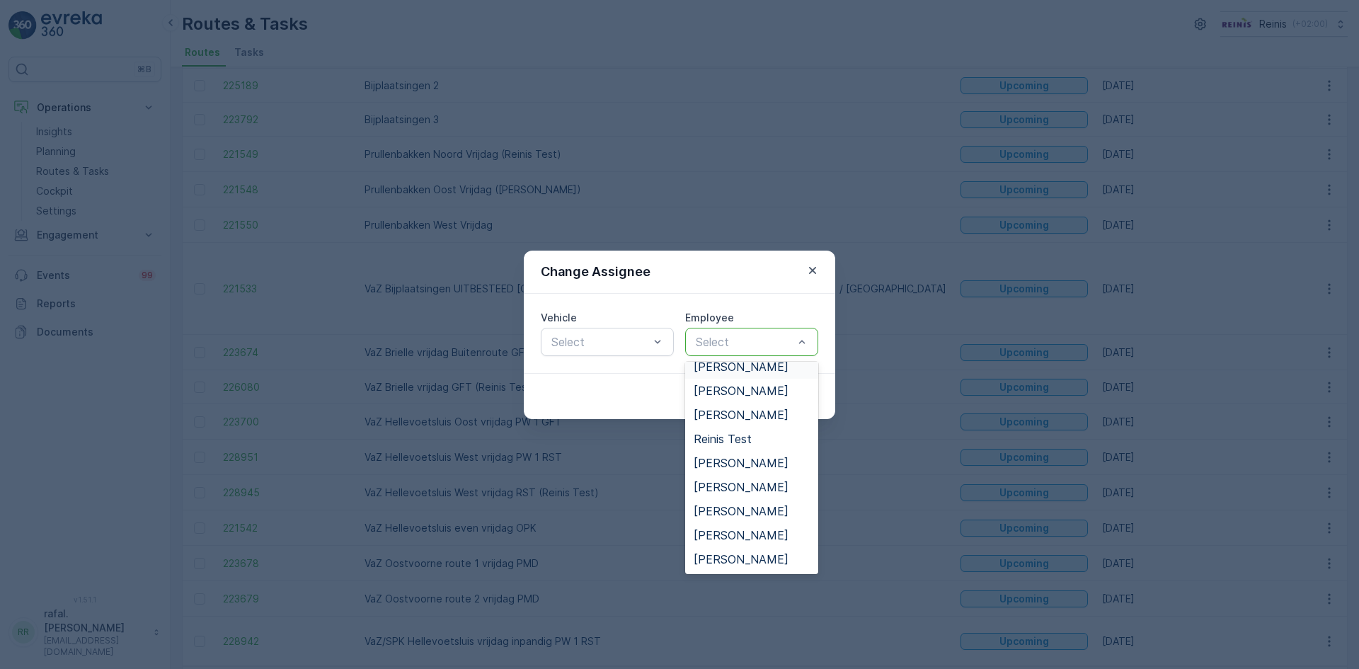
scroll to position [552, 0]
click at [756, 480] on span "[PERSON_NAME]" at bounding box center [740, 486] width 95 height 13
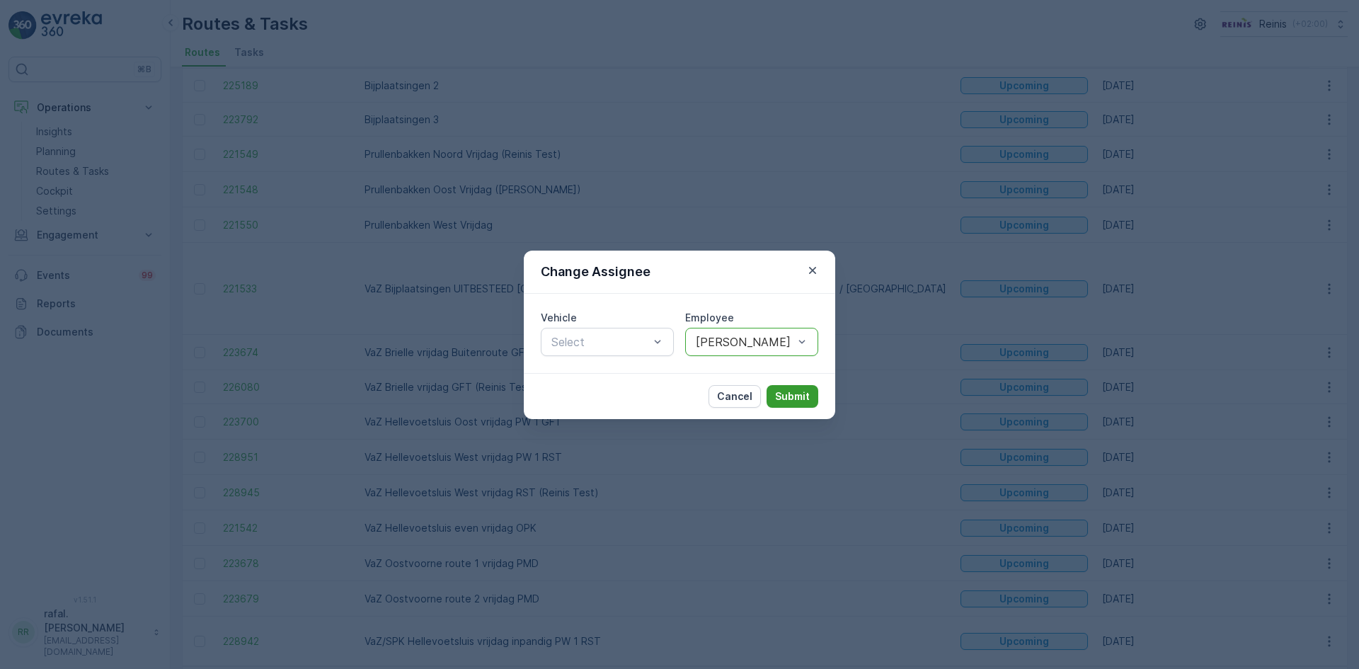
click at [787, 395] on p "Submit" at bounding box center [792, 396] width 35 height 14
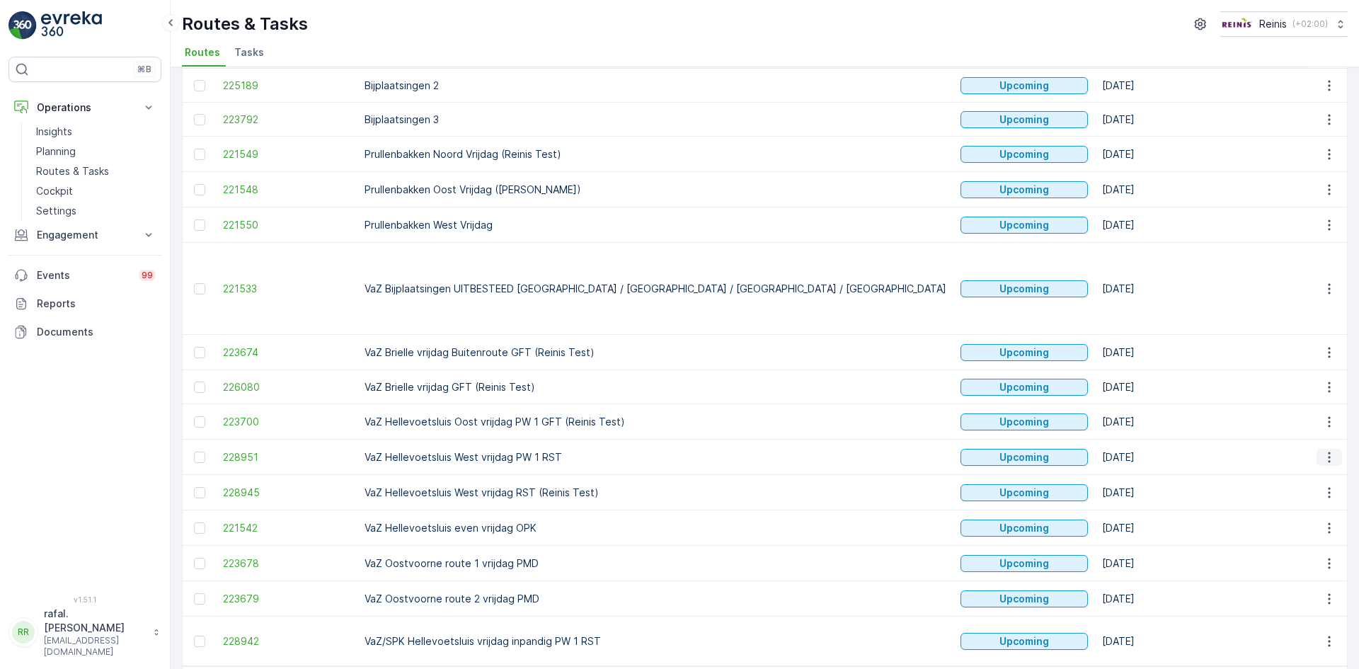
click at [1327, 451] on icon "button" at bounding box center [1328, 456] width 2 height 11
click at [1331, 496] on span "Change Assignee" at bounding box center [1296, 501] width 83 height 14
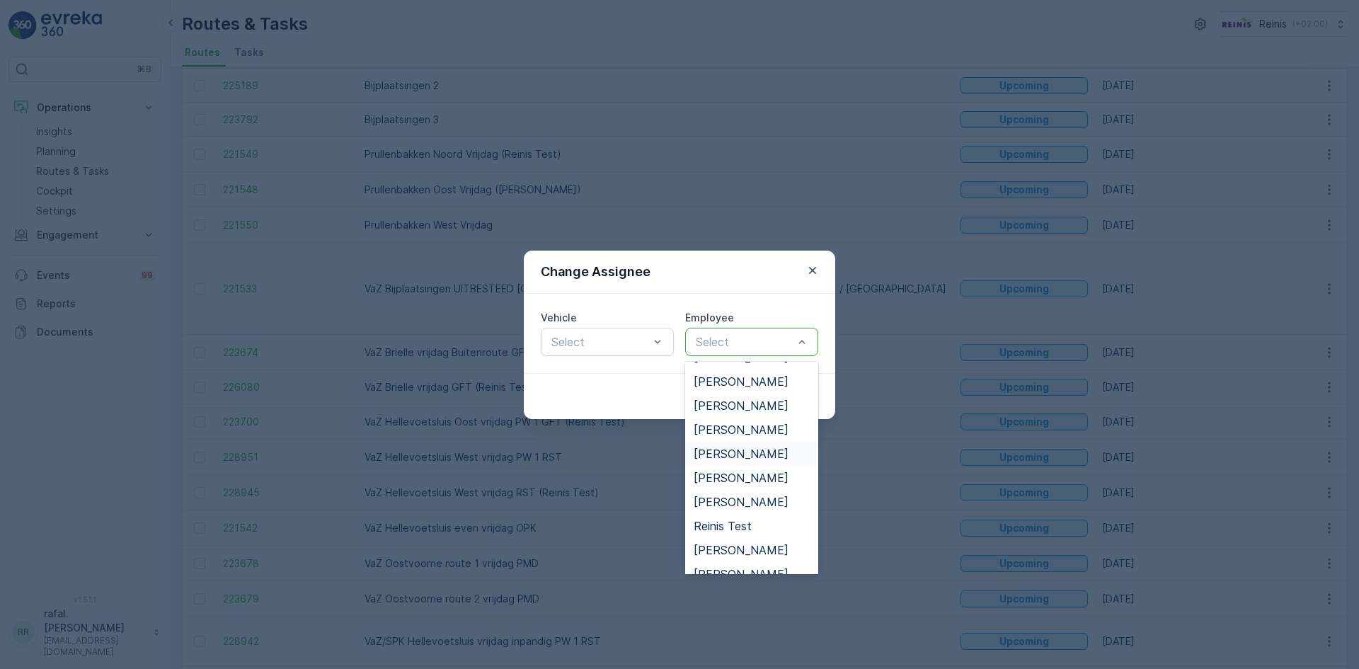
scroll to position [495, 0]
click at [744, 526] on span "[PERSON_NAME]" at bounding box center [740, 530] width 95 height 13
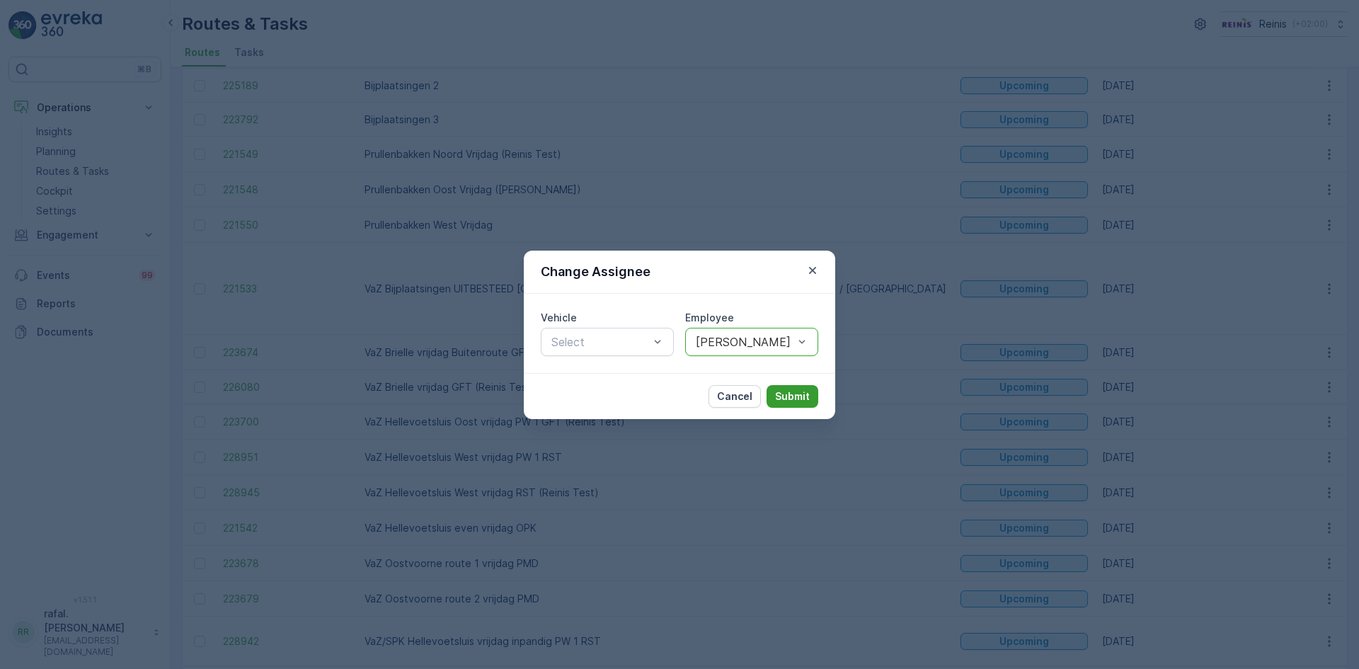
click at [806, 393] on p "Submit" at bounding box center [792, 396] width 35 height 14
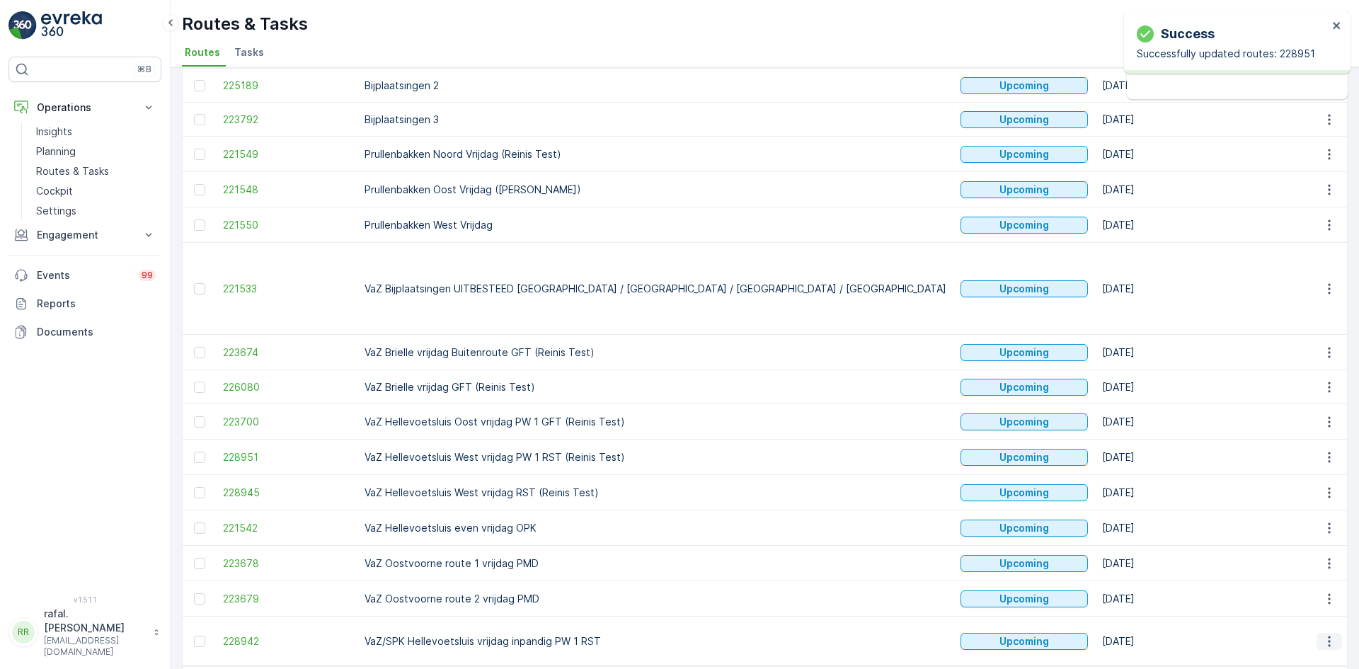
click at [1327, 635] on icon "button" at bounding box center [1328, 640] width 2 height 11
click at [1297, 537] on span "Change Assignee" at bounding box center [1296, 537] width 83 height 14
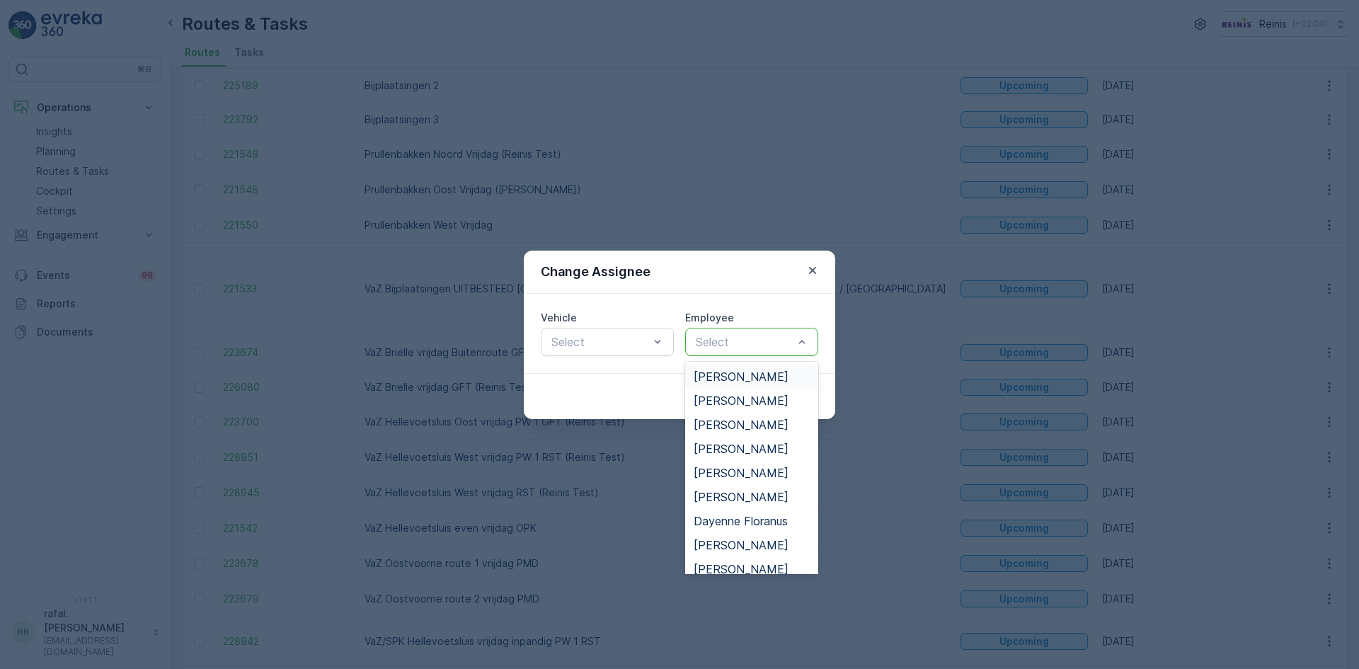
drag, startPoint x: 797, startPoint y: 345, endPoint x: 788, endPoint y: 374, distance: 29.8
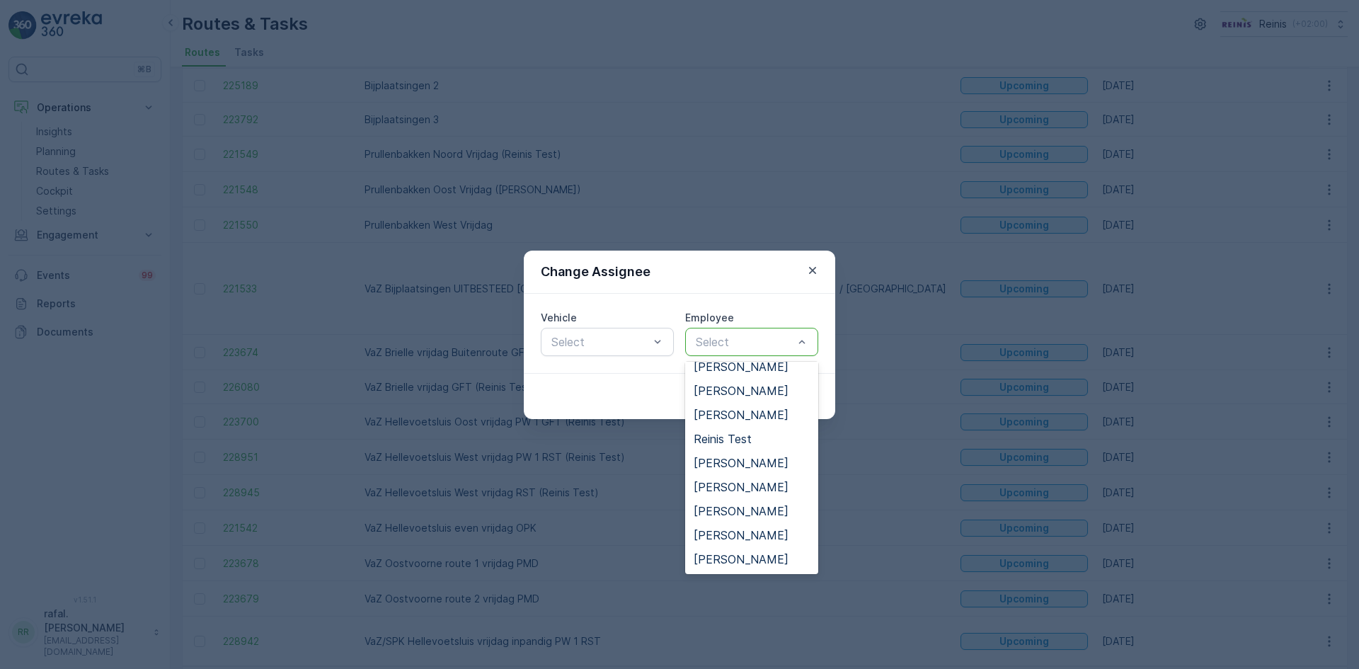
scroll to position [552, 0]
click at [778, 480] on span "[PERSON_NAME]" at bounding box center [740, 486] width 95 height 13
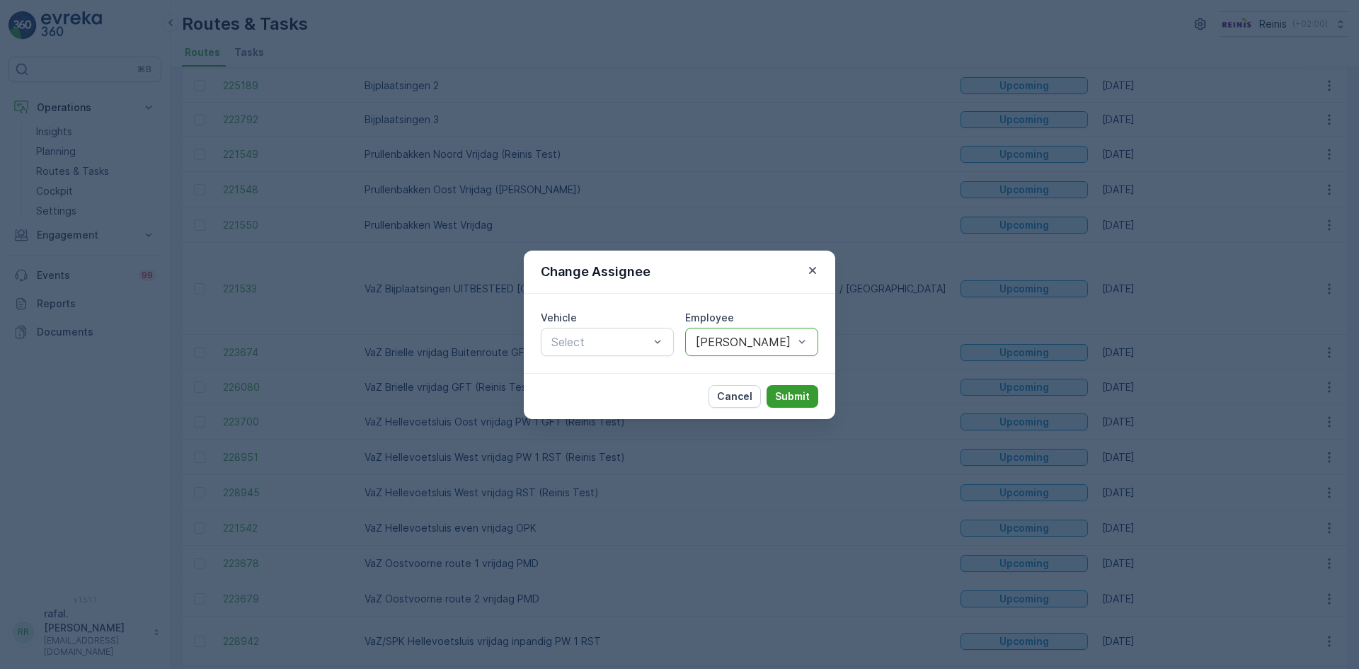
click at [791, 396] on p "Submit" at bounding box center [792, 396] width 35 height 14
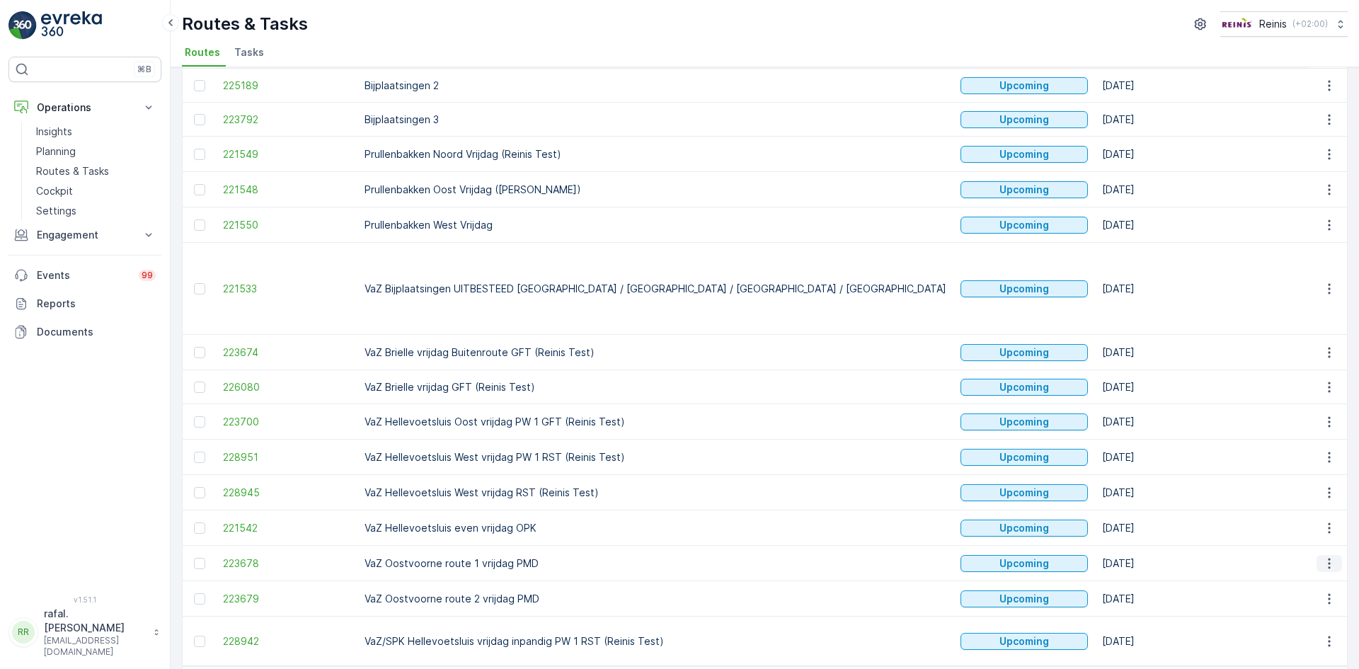
click at [1323, 556] on icon "button" at bounding box center [1329, 563] width 14 height 14
click at [1312, 604] on span "Change Assignee" at bounding box center [1296, 607] width 83 height 14
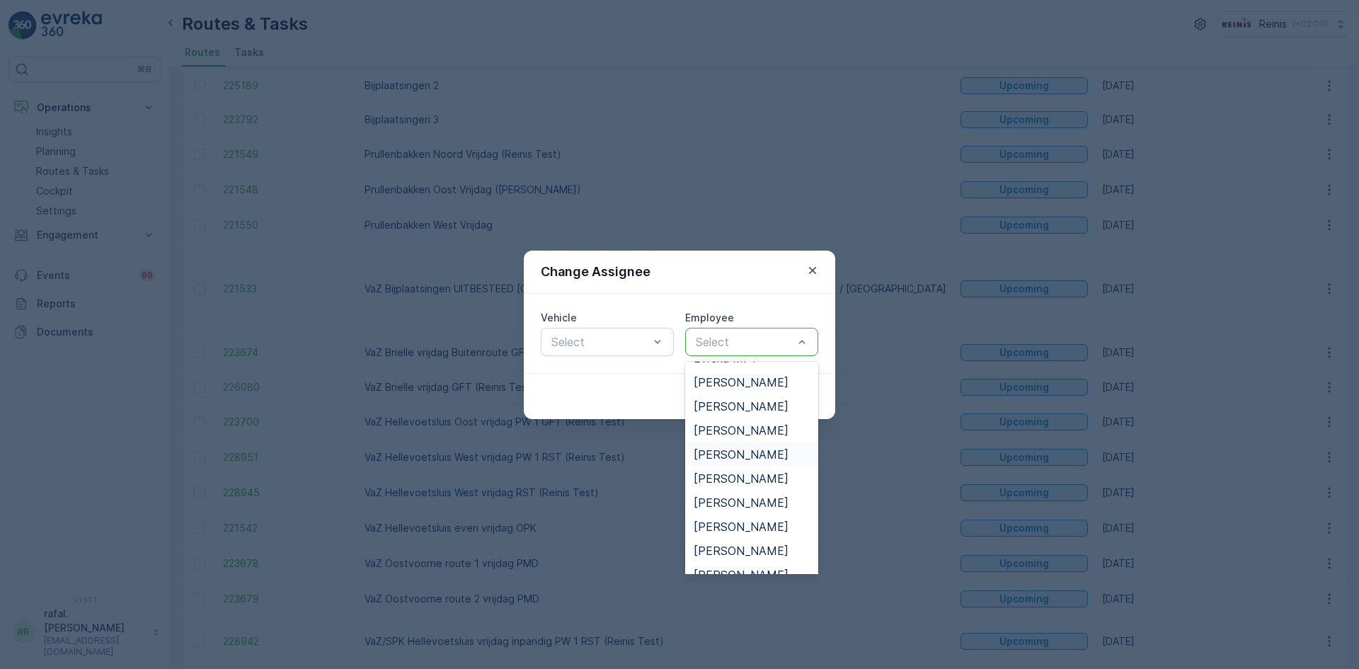
scroll to position [354, 0]
click at [744, 499] on span "[PERSON_NAME]" at bounding box center [740, 503] width 95 height 13
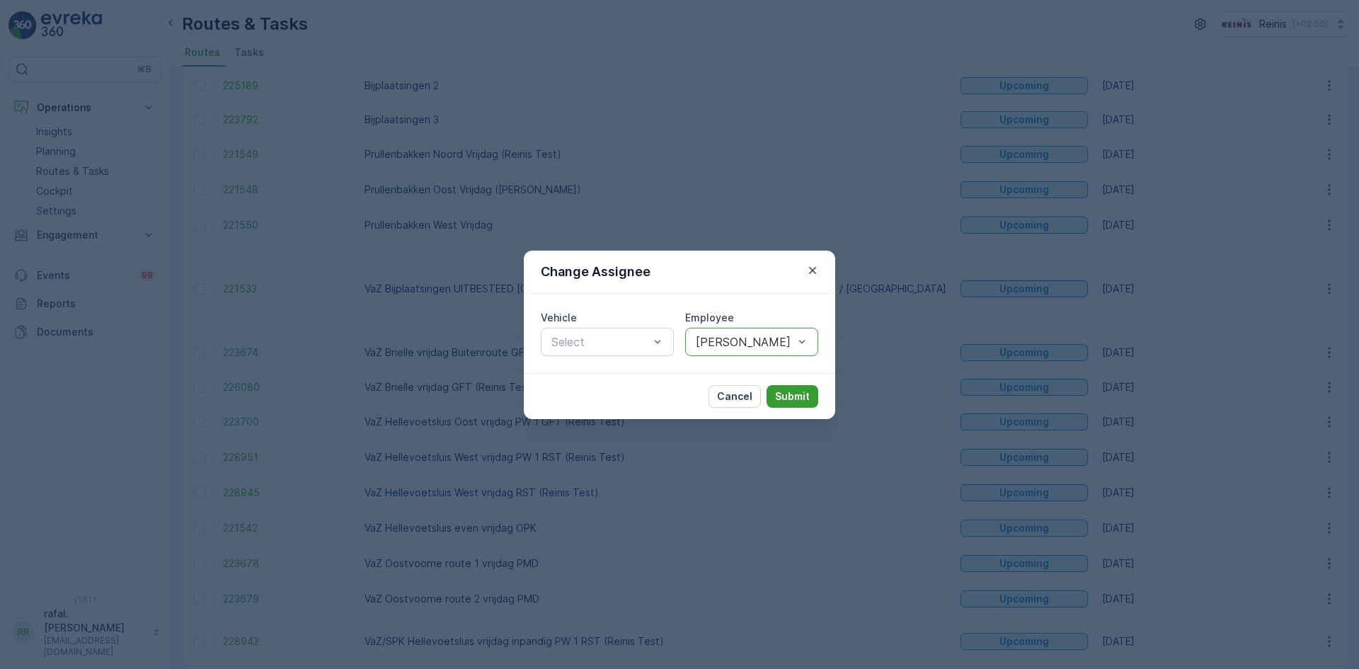
click at [793, 396] on p "Submit" at bounding box center [792, 396] width 35 height 14
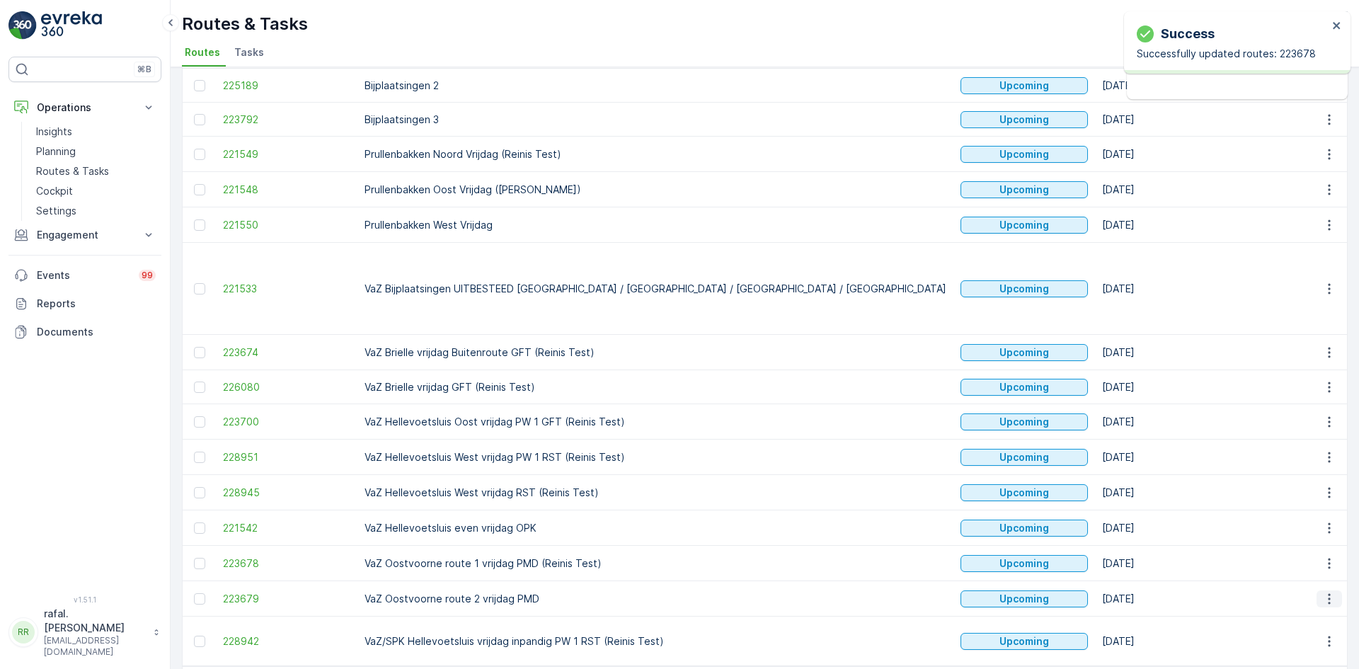
click at [1327, 592] on icon "button" at bounding box center [1329, 599] width 14 height 14
click at [1302, 489] on span "Change Assignee" at bounding box center [1296, 495] width 83 height 14
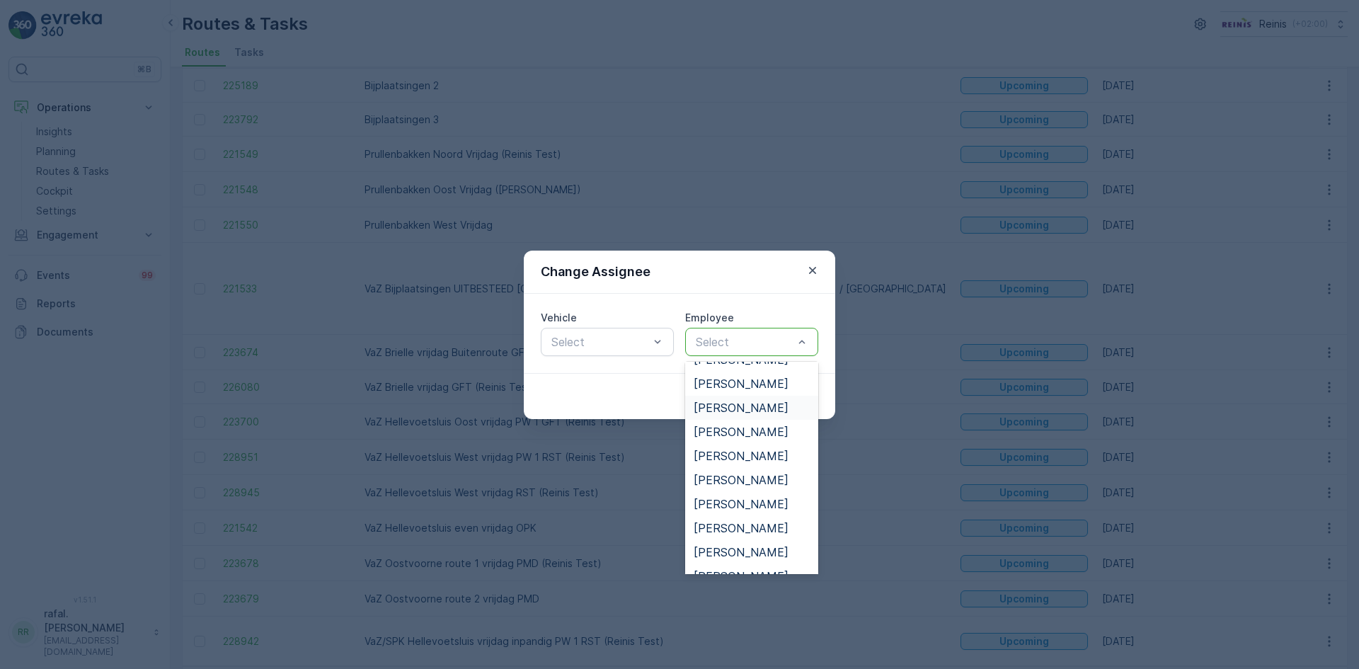
click at [767, 403] on span "[PERSON_NAME]" at bounding box center [740, 407] width 95 height 13
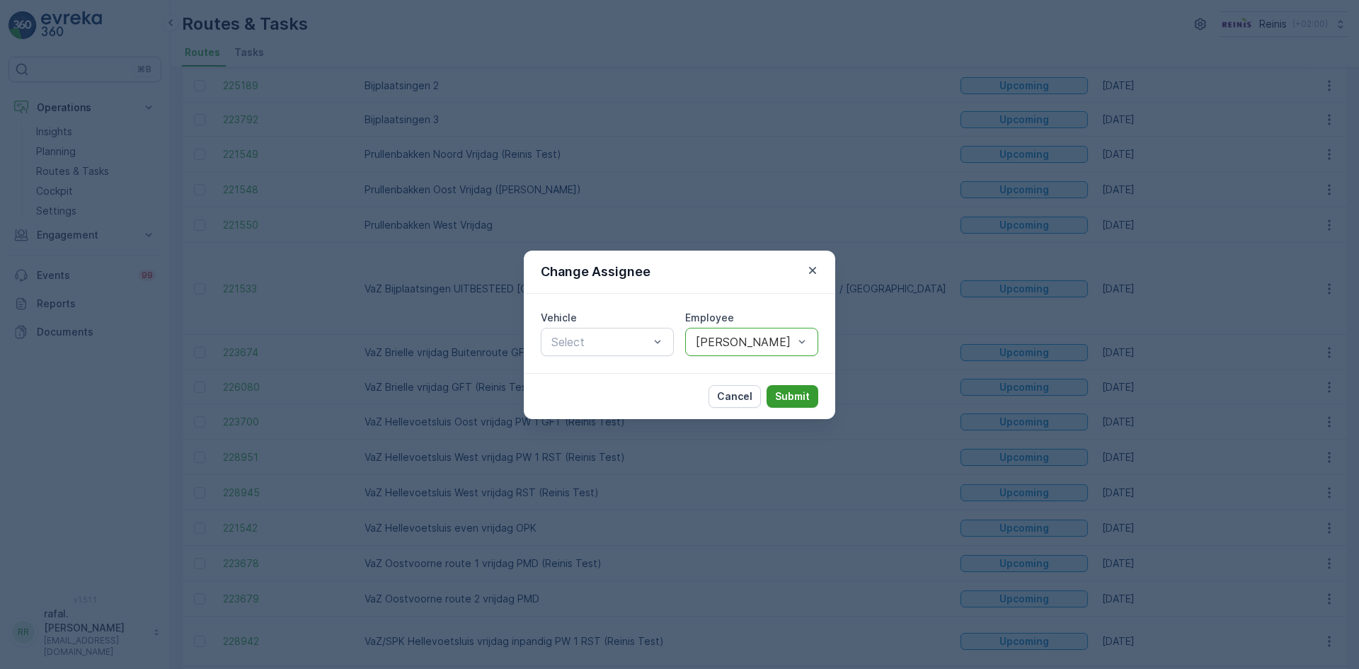
click at [788, 391] on p "Submit" at bounding box center [792, 396] width 35 height 14
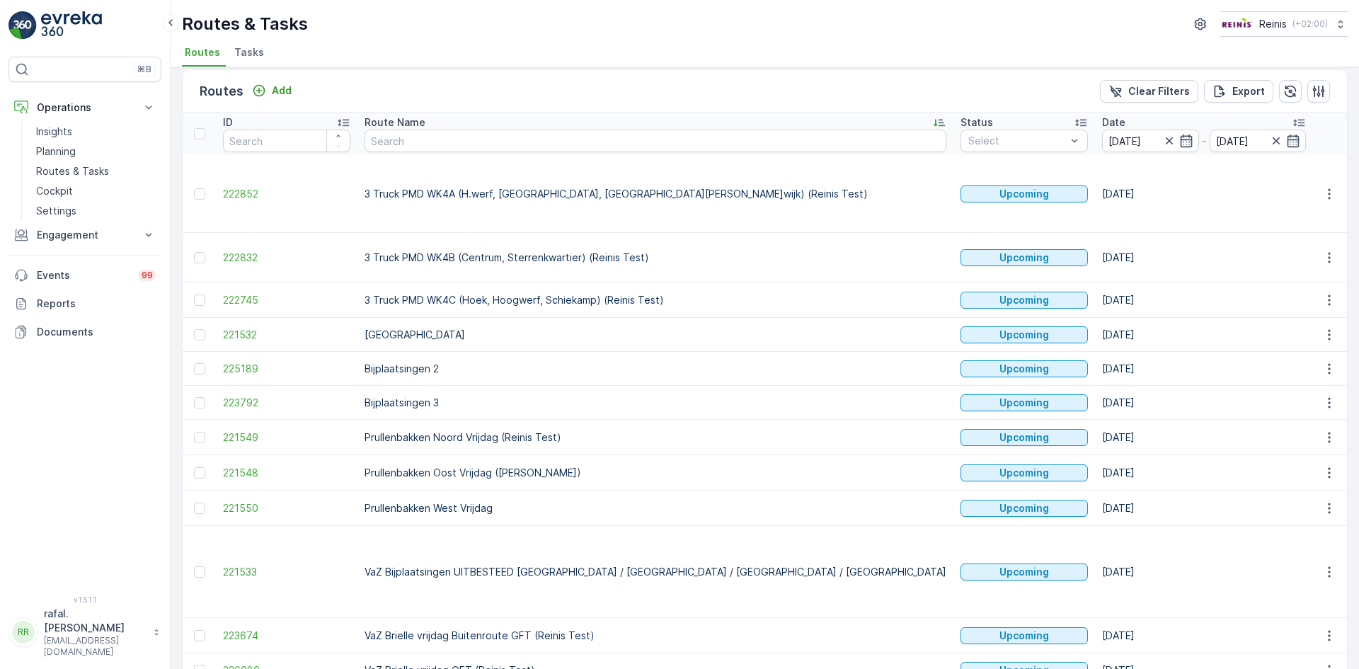
scroll to position [0, 0]
